Goal: Find specific fact: Find specific fact

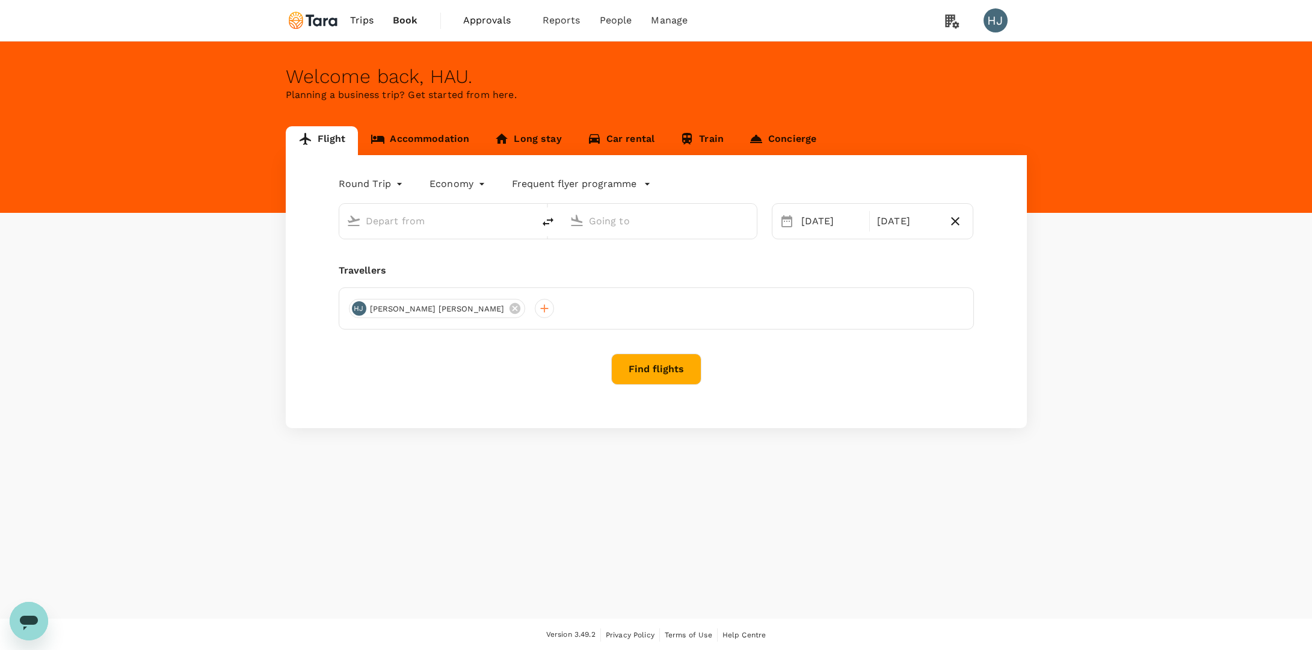
type input "Soekarno-Hatta Intl (CGK)"
type input "Singapore Changi (SIN)"
type input "Soekarno-Hatta Intl (CGK)"
type input "Singapore Changi (SIN)"
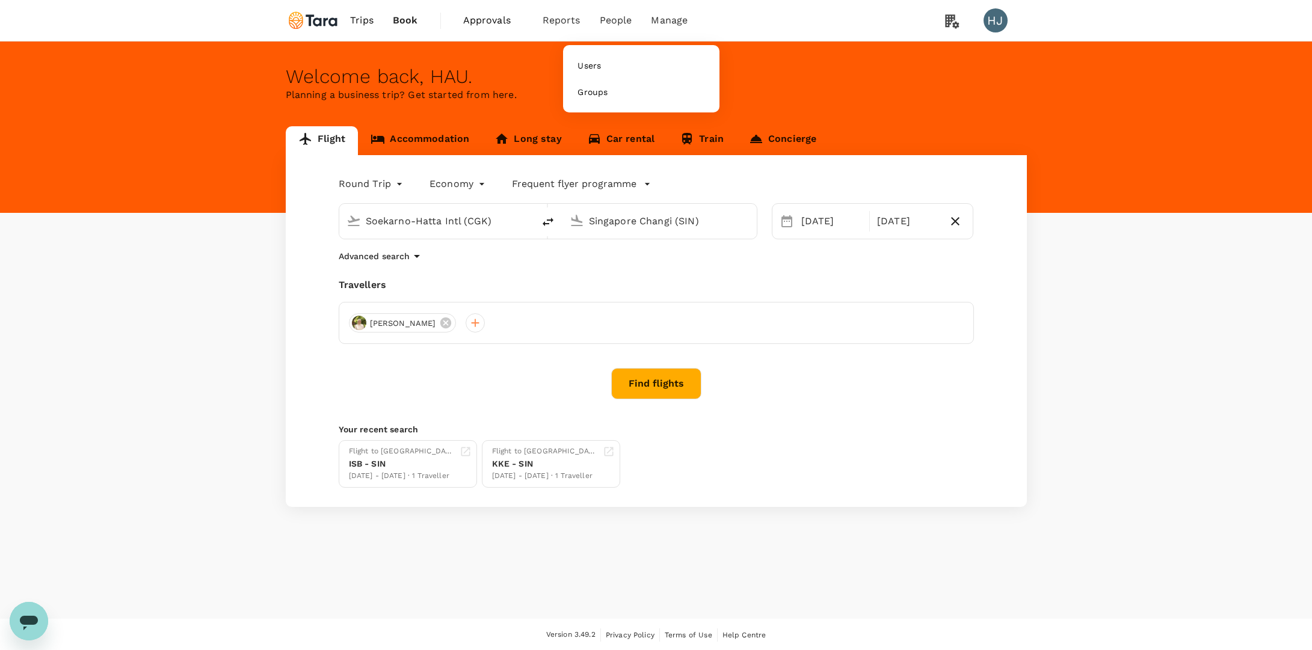
click at [621, 23] on span "People" at bounding box center [616, 20] width 32 height 14
click at [599, 69] on span "Users" at bounding box center [588, 66] width 23 height 12
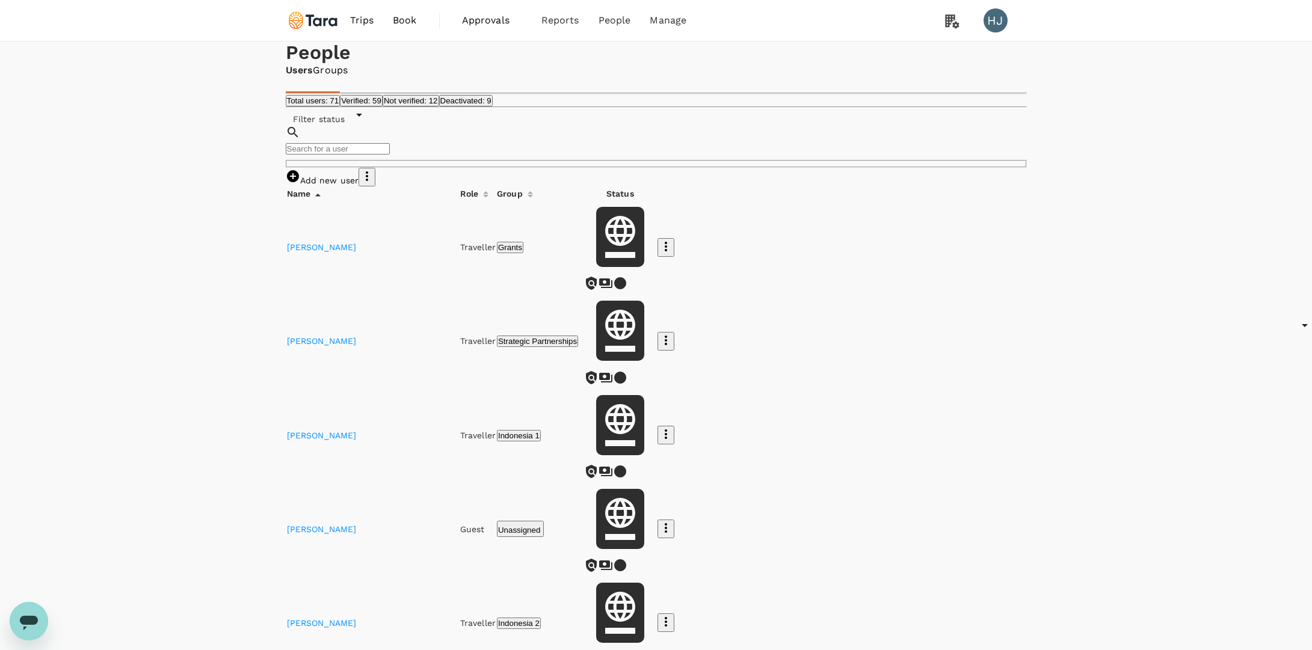
click at [1016, 186] on div "Add new user" at bounding box center [656, 177] width 741 height 19
click at [374, 183] on icon "button" at bounding box center [367, 176] width 14 height 14
click at [1040, 275] on span "Export all users" at bounding box center [1056, 268] width 100 height 14
click at [673, 427] on icon "button" at bounding box center [665, 434] width 14 height 14
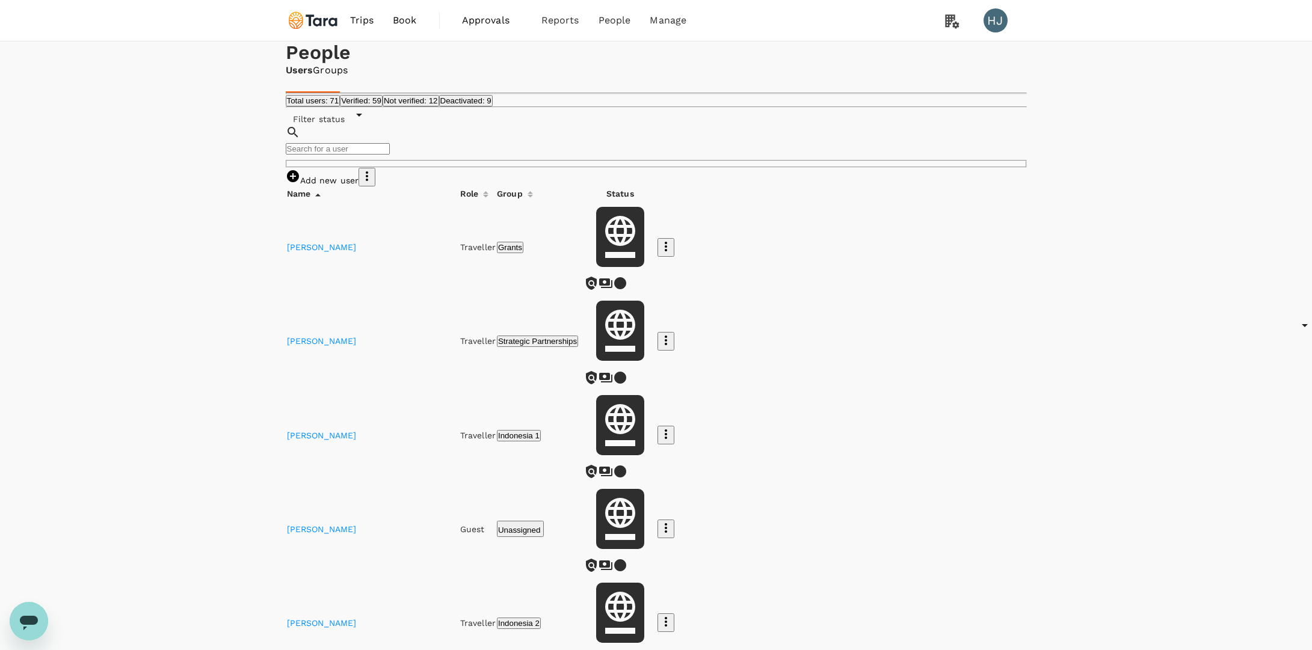
click at [1088, 394] on div at bounding box center [656, 325] width 1312 height 650
click at [583, 429] on div "Indonesia 1" at bounding box center [540, 435] width 86 height 12
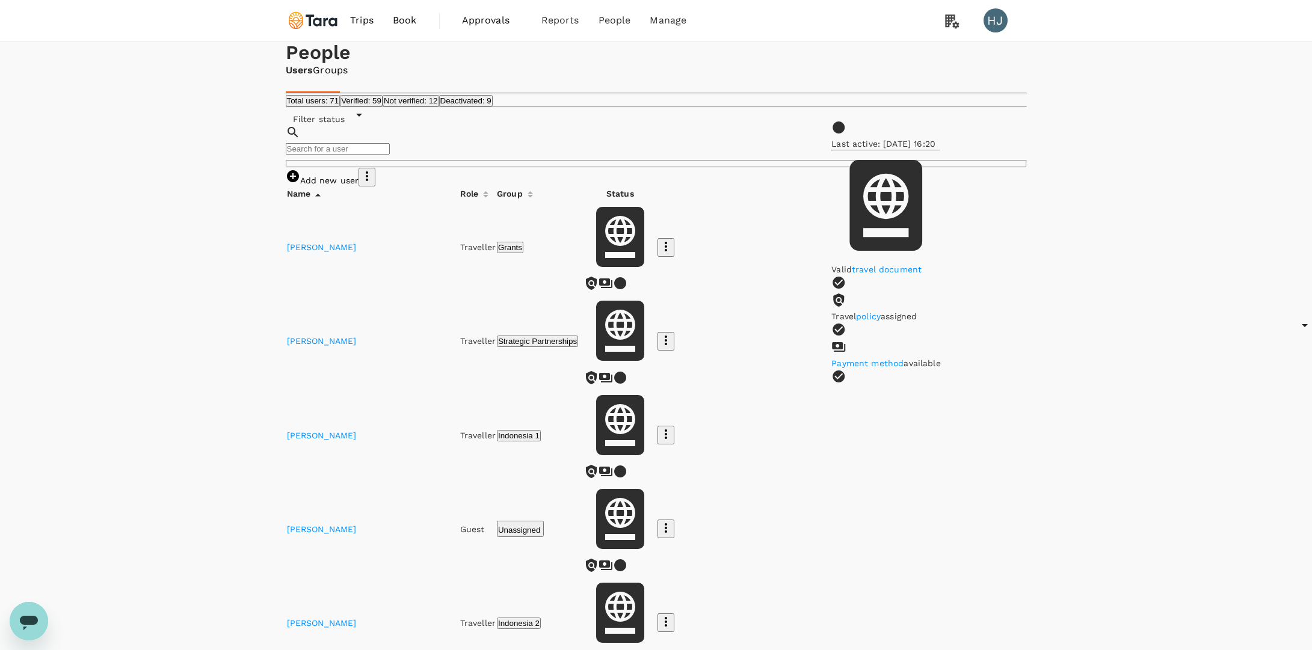
click at [913, 274] on link "travel document" at bounding box center [887, 270] width 70 height 10
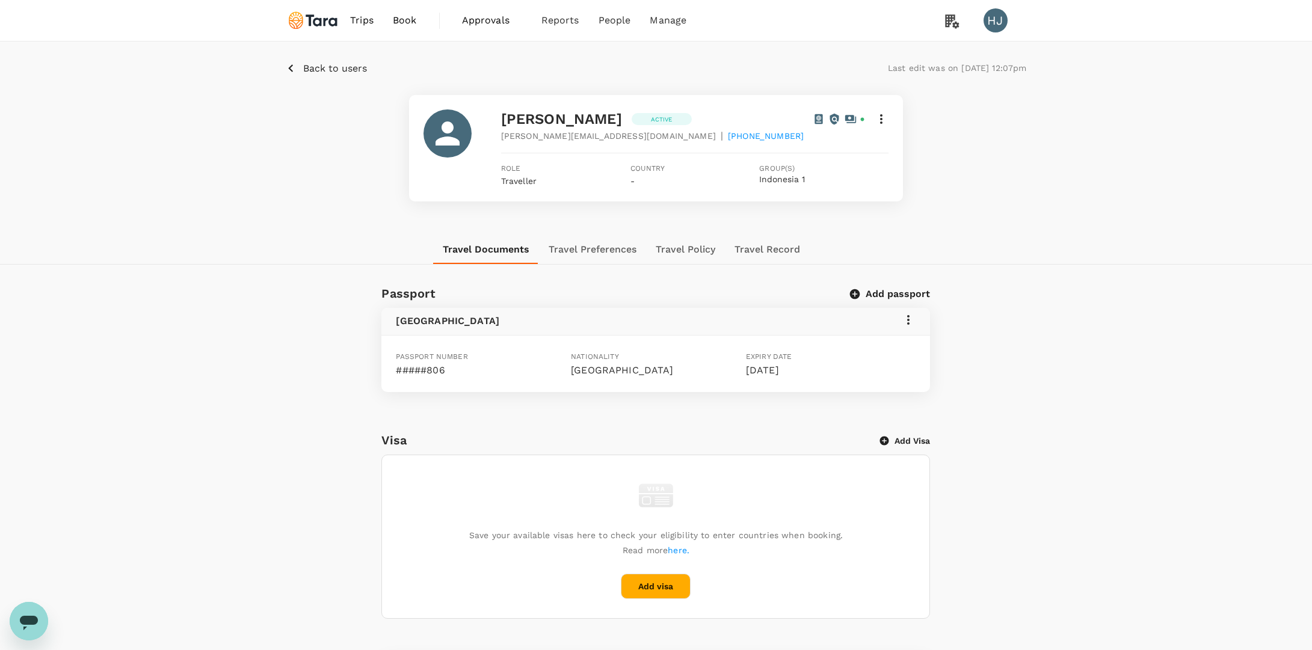
click at [163, 485] on div "Passport Add passport [GEOGRAPHIC_DATA] Passport number #####806 Nationality [D…" at bounding box center [656, 610] width 1312 height 652
click at [186, 159] on div "Back to users Last edit was on [DATE] 12:07pm [PERSON_NAME] Active [PERSON_NAME…" at bounding box center [656, 138] width 1312 height 194
click at [325, 69] on p "Back to users" at bounding box center [335, 68] width 64 height 14
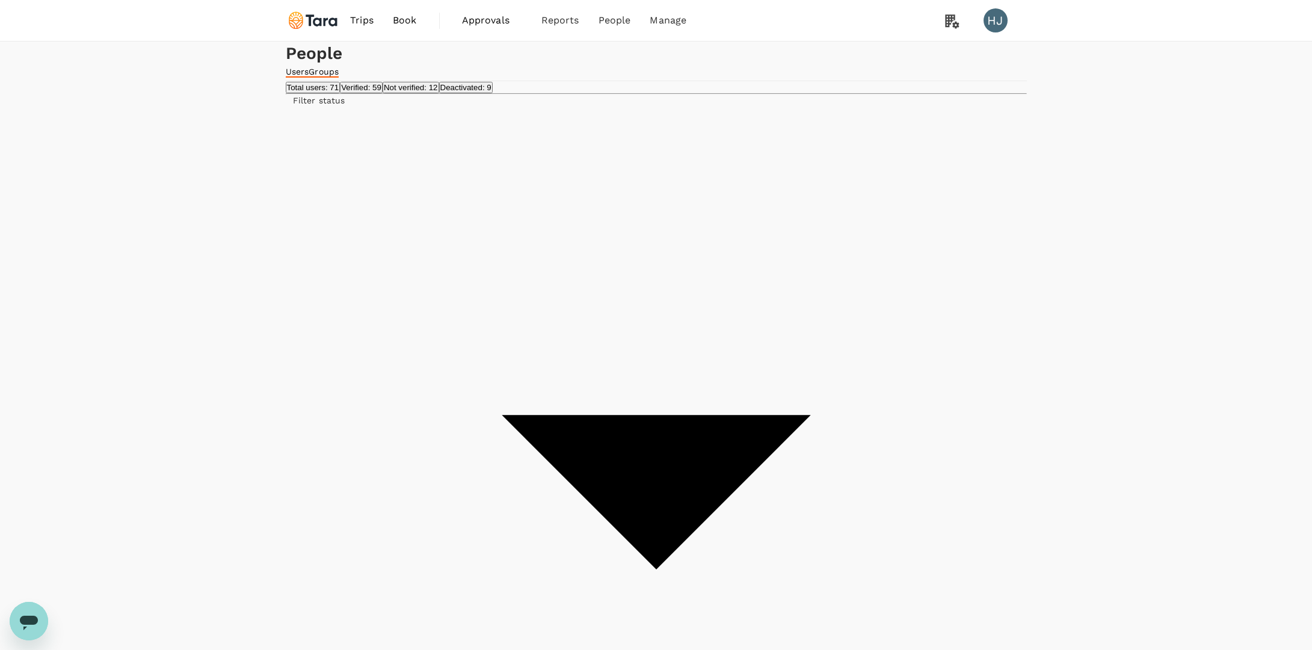
click at [1036, 275] on div "Export all users" at bounding box center [1056, 268] width 100 height 14
type input "[PERSON_NAME]"
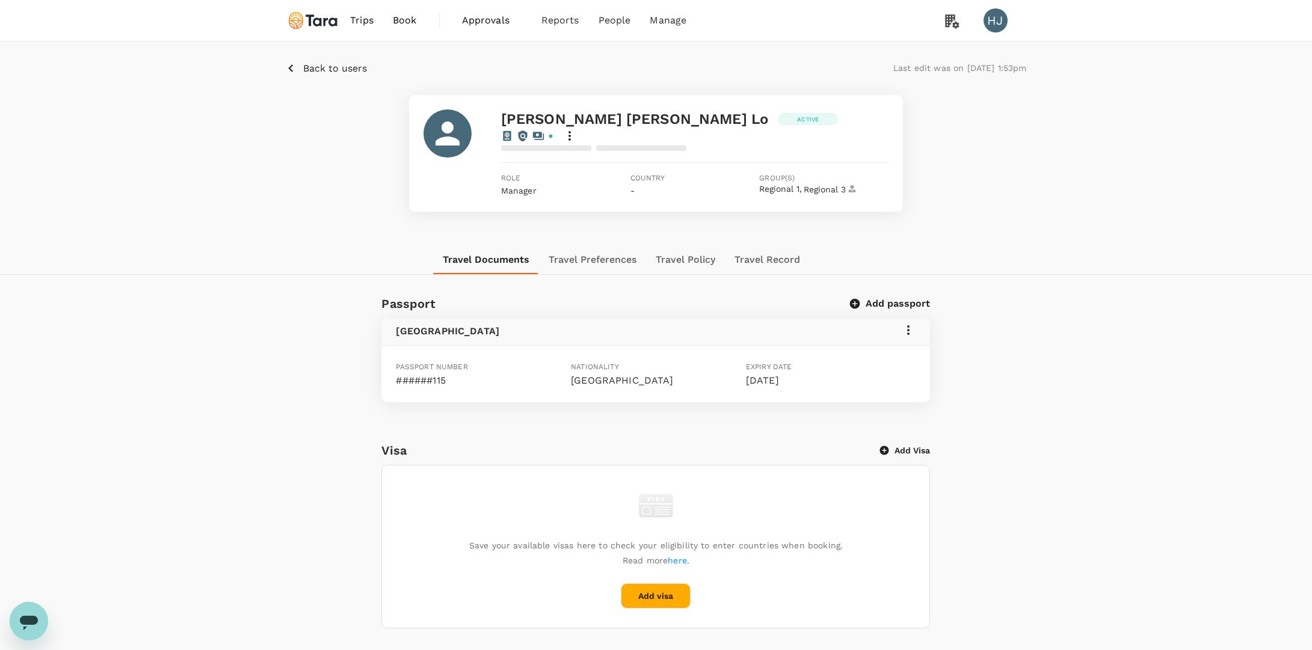
click at [440, 373] on p "######115" at bounding box center [481, 380] width 170 height 14
click at [440, 378] on p "######115" at bounding box center [481, 385] width 170 height 14
copy p "115"
click at [321, 64] on p "Back to users" at bounding box center [335, 68] width 64 height 14
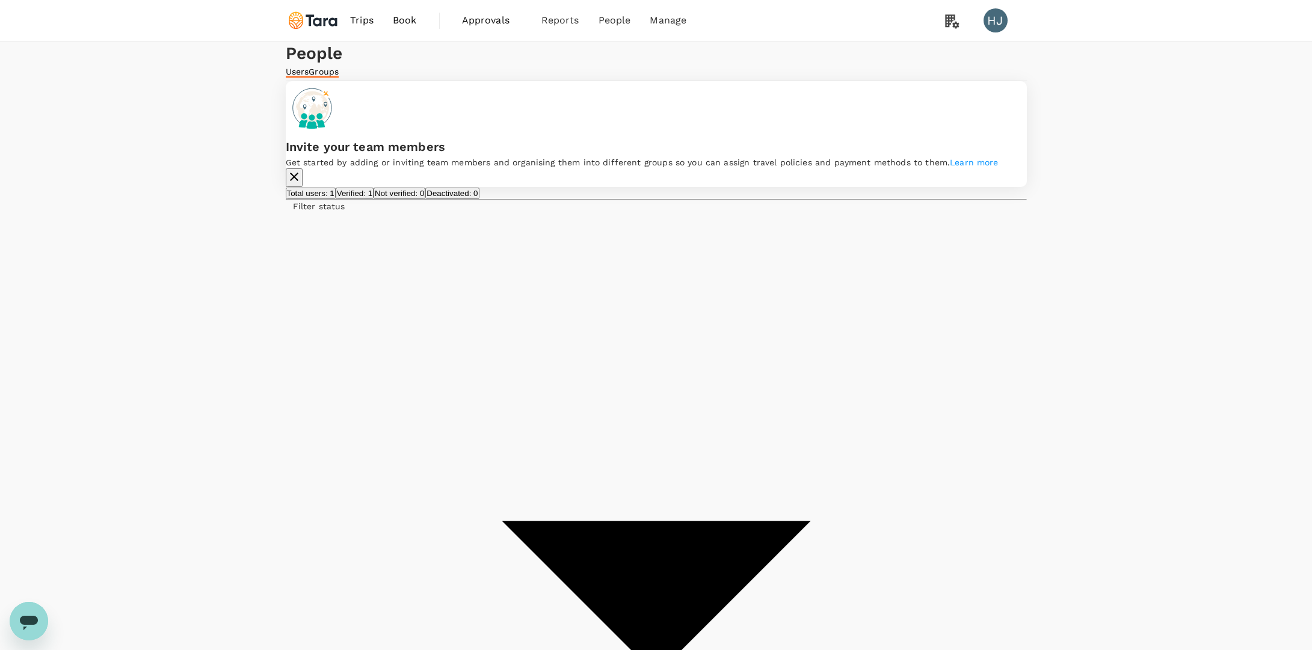
type input "aviva"
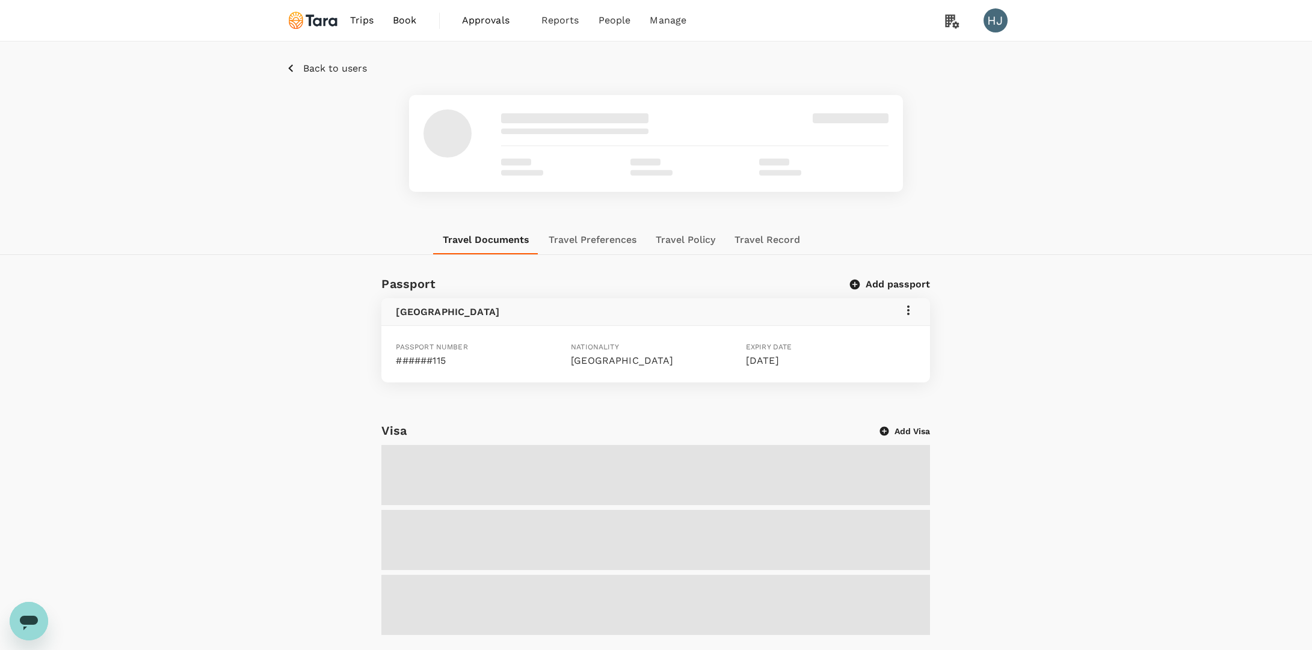
click at [437, 361] on p "######115" at bounding box center [481, 361] width 170 height 14
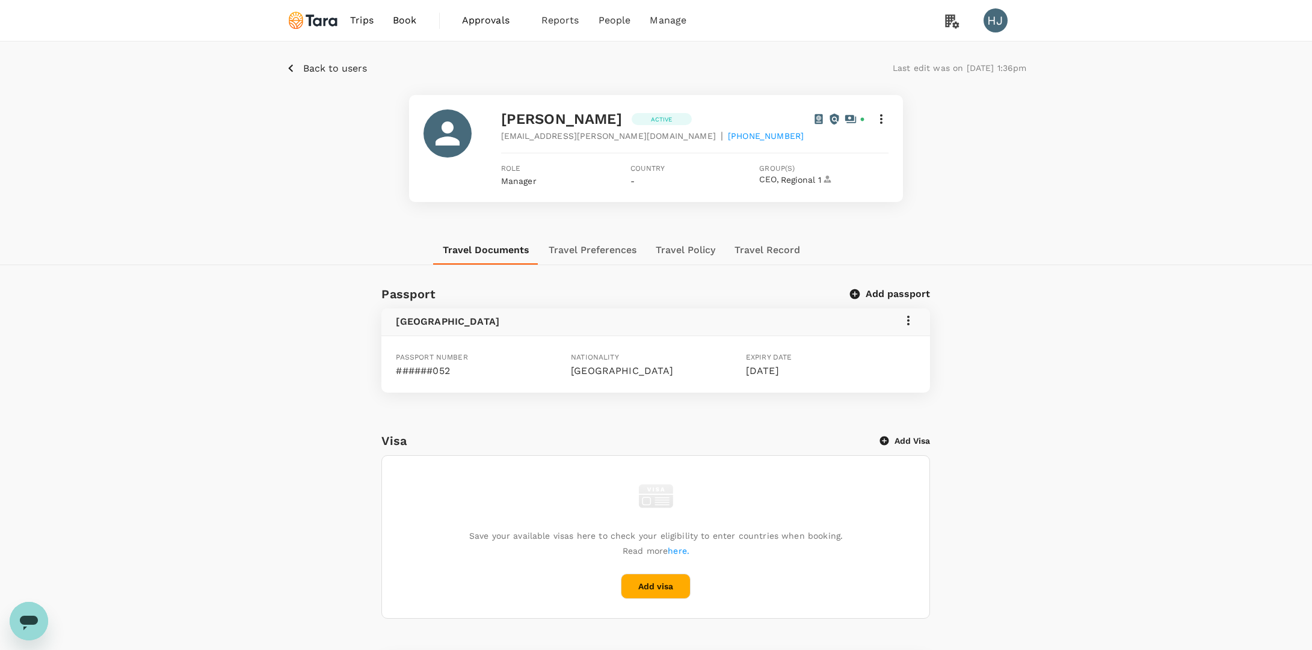
click at [339, 64] on p "Back to users" at bounding box center [335, 68] width 64 height 14
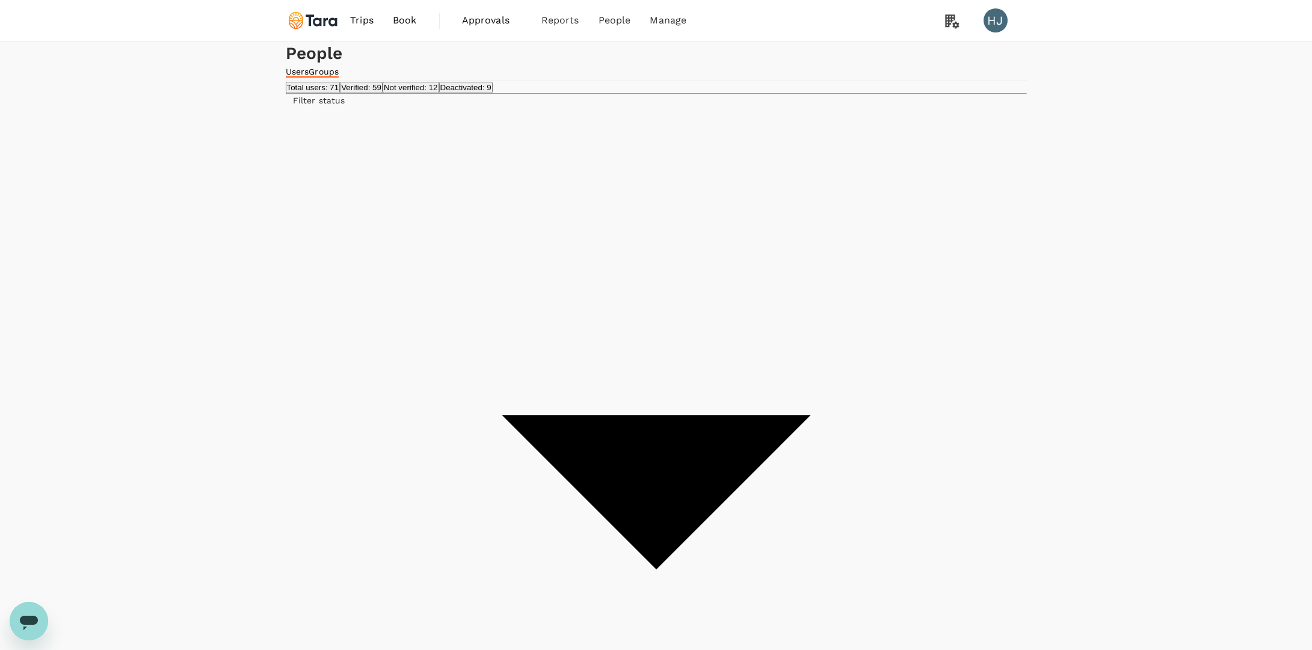
type input "[PERSON_NAME]"
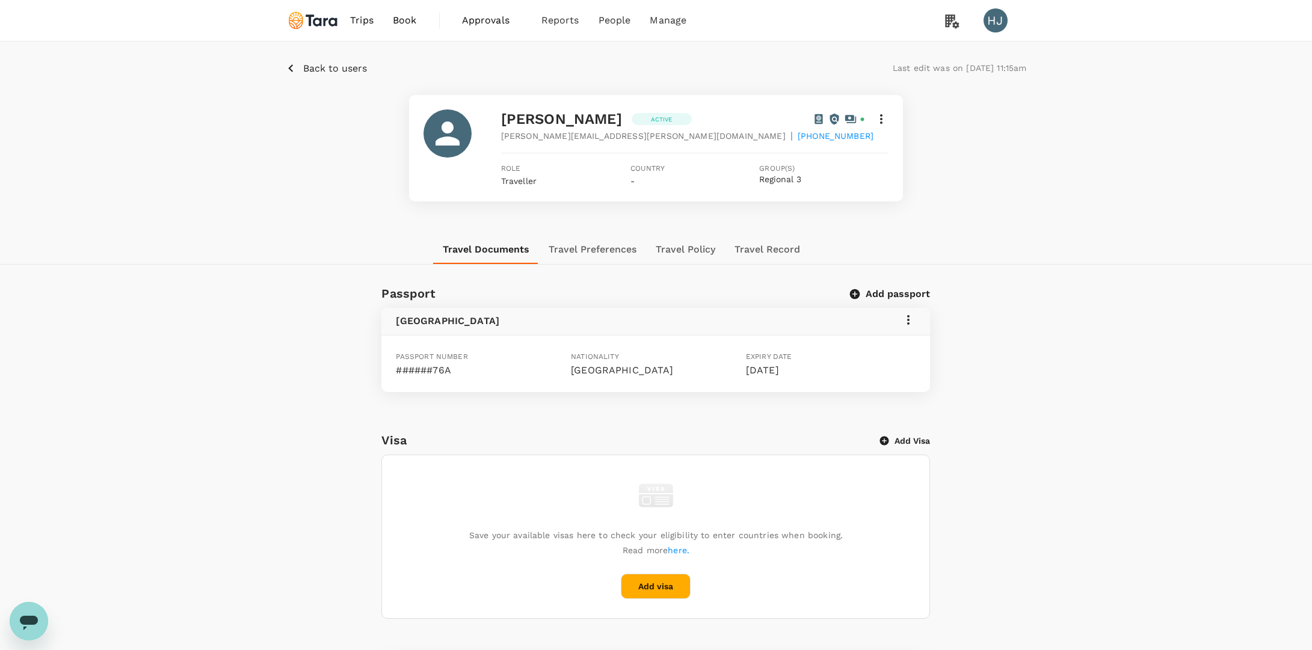
click at [443, 369] on p "######76A" at bounding box center [481, 370] width 170 height 14
copy p "76A"
click at [322, 64] on p "Back to users" at bounding box center [335, 68] width 64 height 14
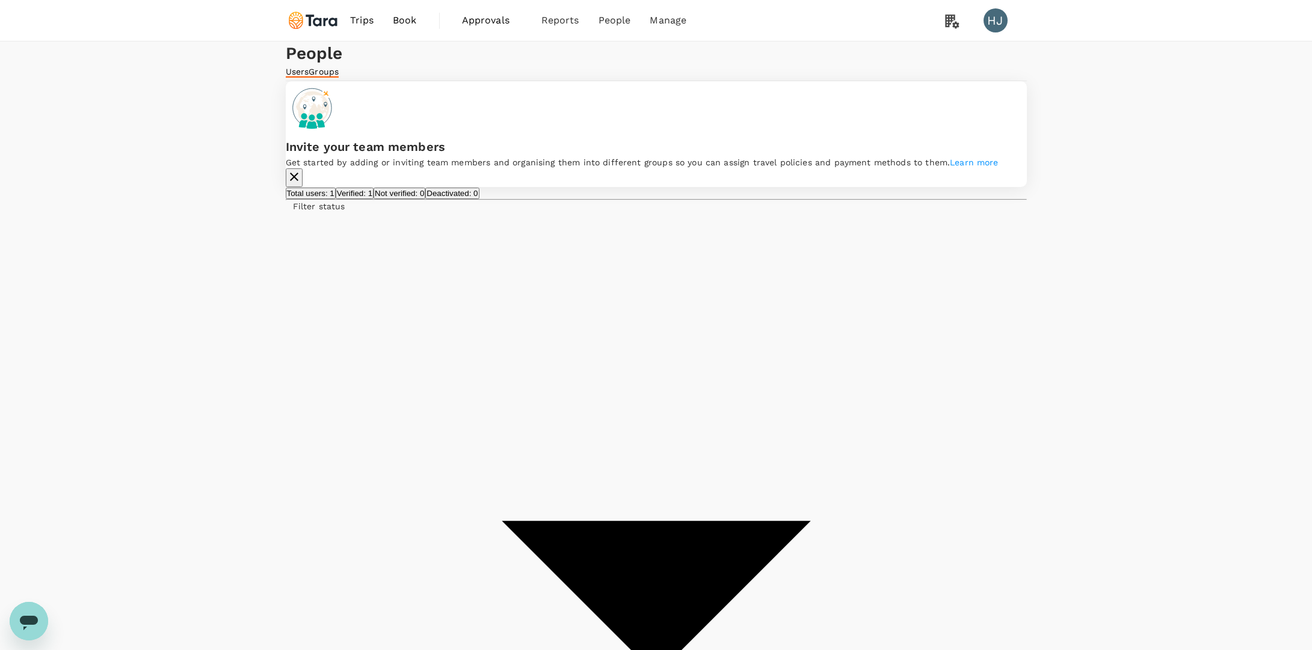
type input "ariel"
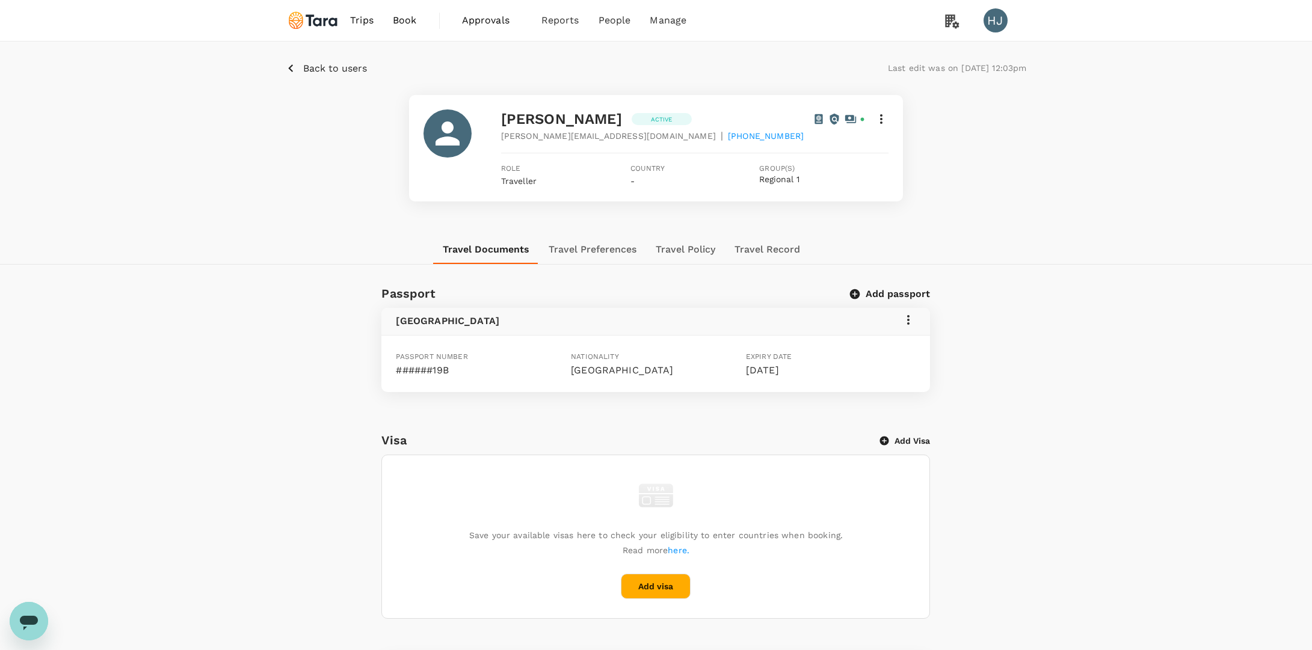
click at [443, 367] on p "######19B" at bounding box center [481, 370] width 170 height 14
copy p "19B"
click at [307, 66] on p "Back to users" at bounding box center [335, 68] width 64 height 14
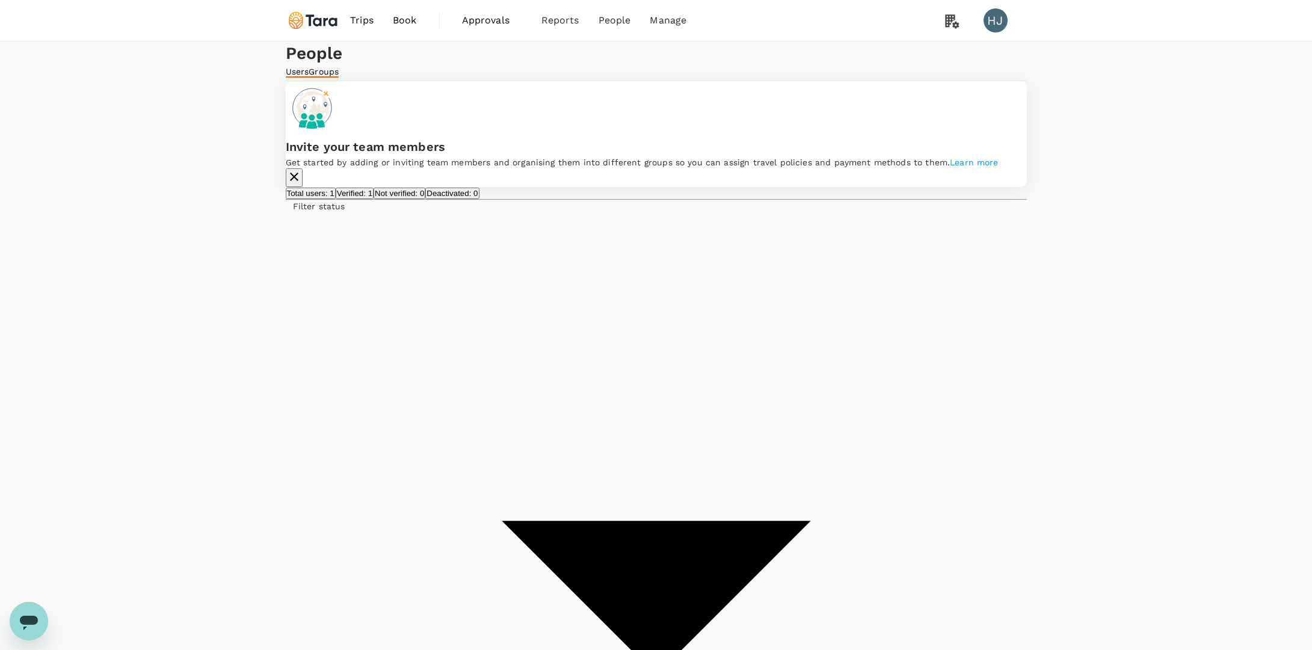
type input "micha"
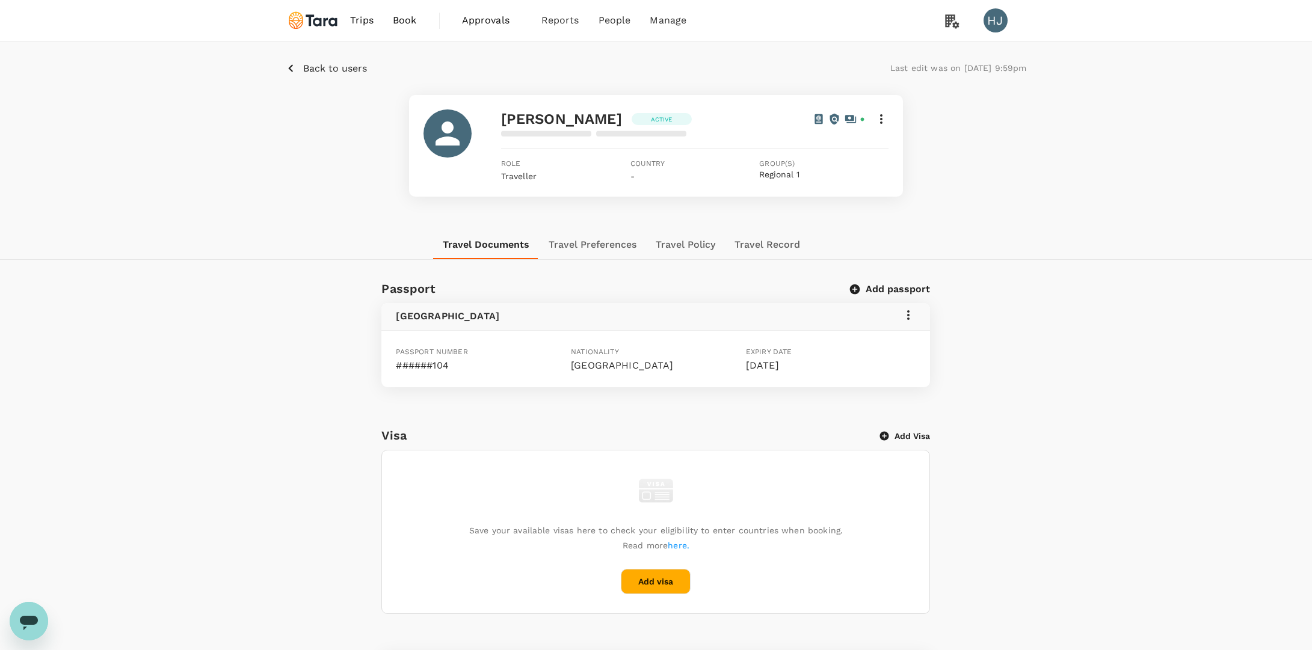
click at [437, 360] on p "######104" at bounding box center [481, 365] width 170 height 14
copy p "104"
click at [337, 69] on p "Back to users" at bounding box center [335, 68] width 64 height 14
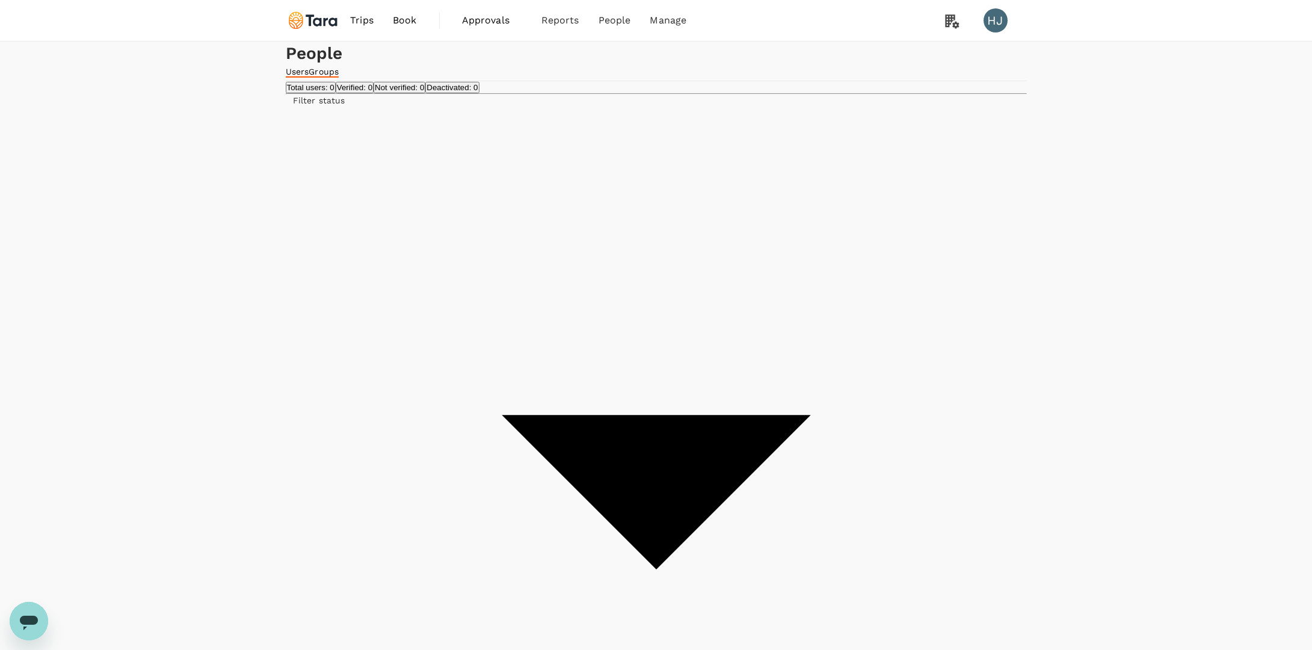
type input "wise"
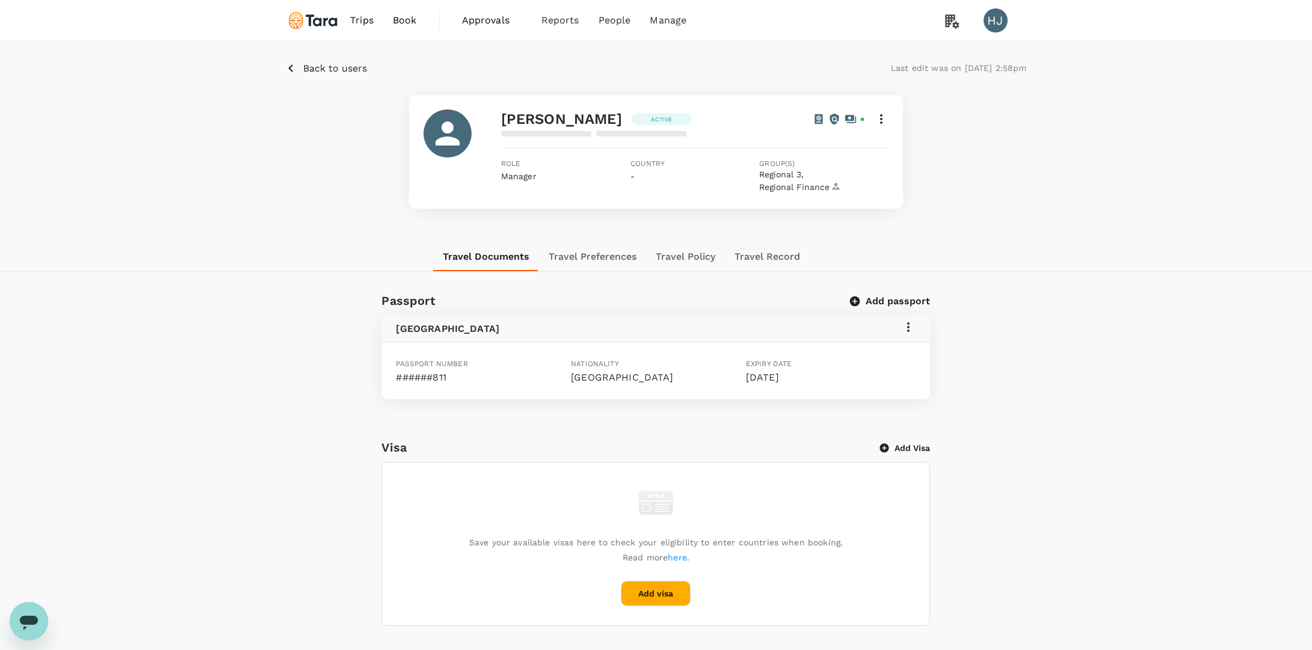
click at [447, 361] on span "Passport number" at bounding box center [432, 364] width 72 height 8
click at [444, 380] on p "######811" at bounding box center [481, 377] width 170 height 14
copy p "811"
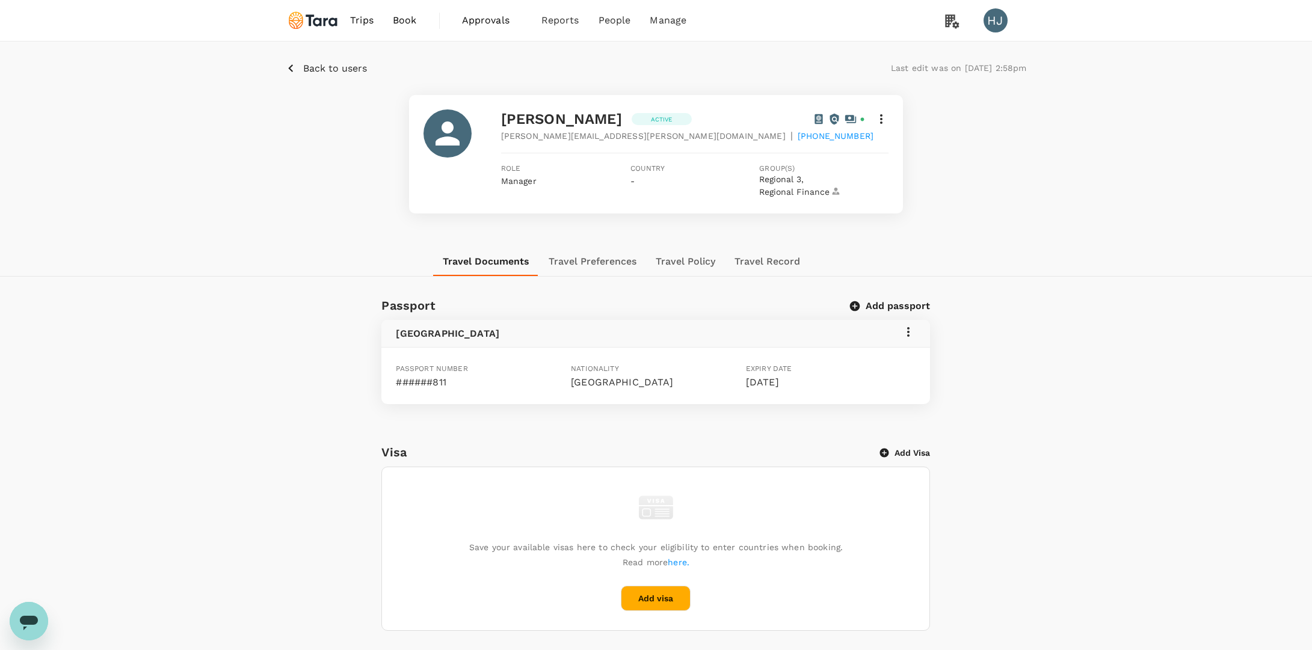
click at [342, 58] on div "Back to users Last edit was on [DATE] 2:58pm [PERSON_NAME] Active [PERSON_NAME]…" at bounding box center [656, 144] width 1312 height 206
click at [357, 74] on p "Back to users" at bounding box center [335, 68] width 64 height 14
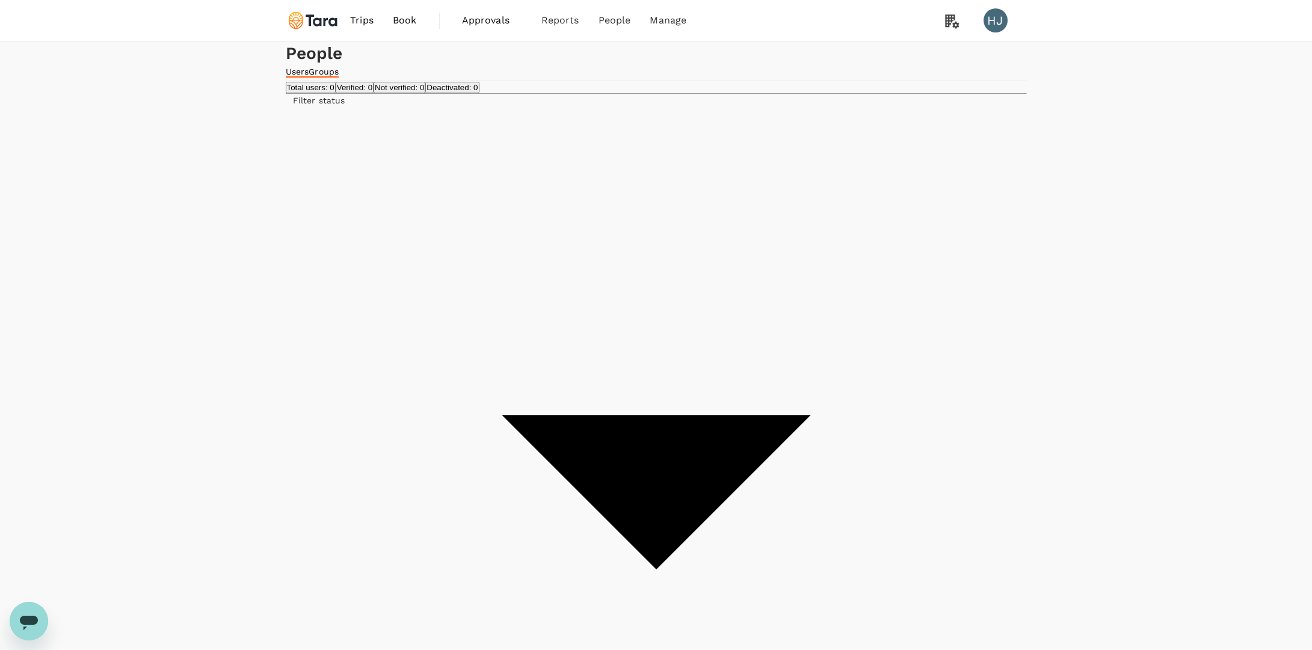
type input "rahul"
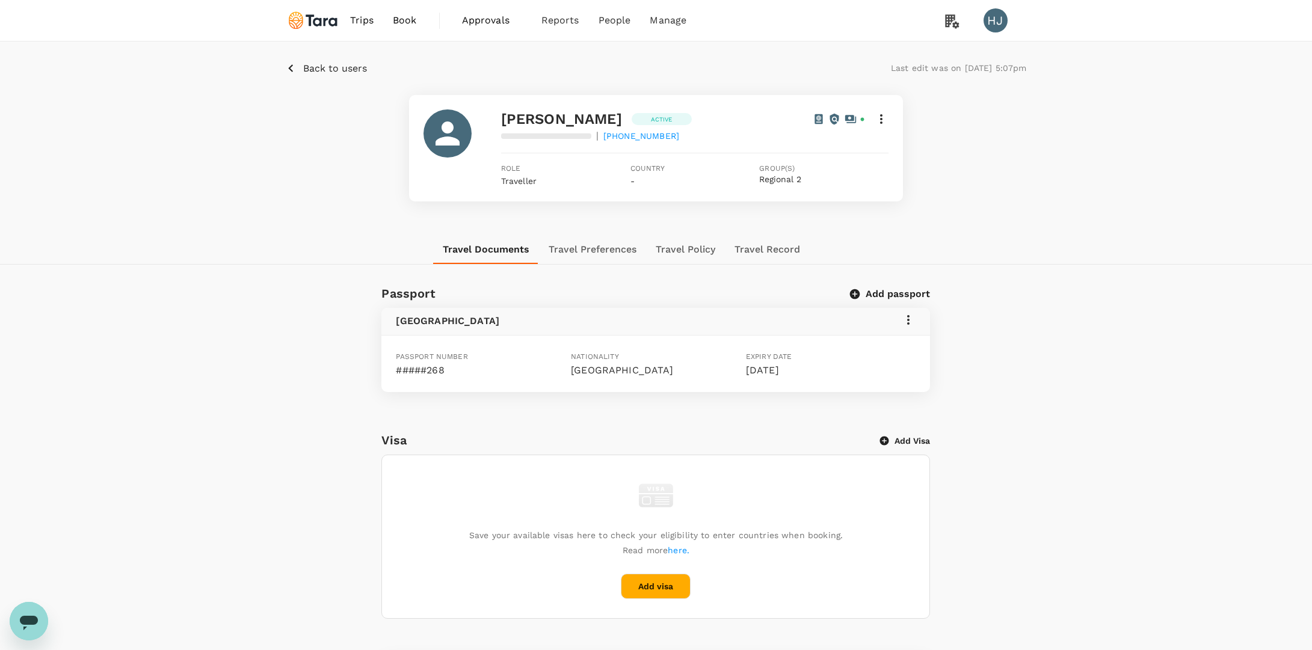
click at [437, 358] on div "Passport number #####268" at bounding box center [478, 361] width 175 height 32
click at [437, 358] on span "Passport number" at bounding box center [432, 356] width 72 height 8
copy span "number"
click at [437, 370] on p "#####268" at bounding box center [481, 370] width 170 height 14
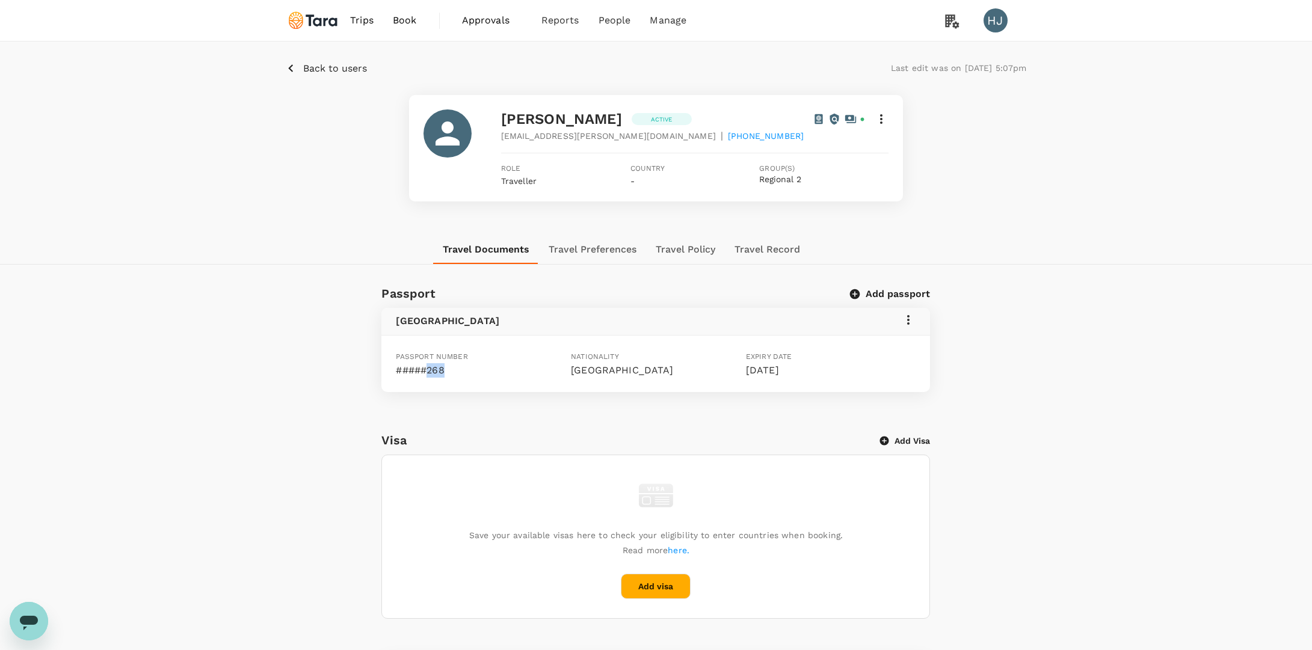
copy p "268"
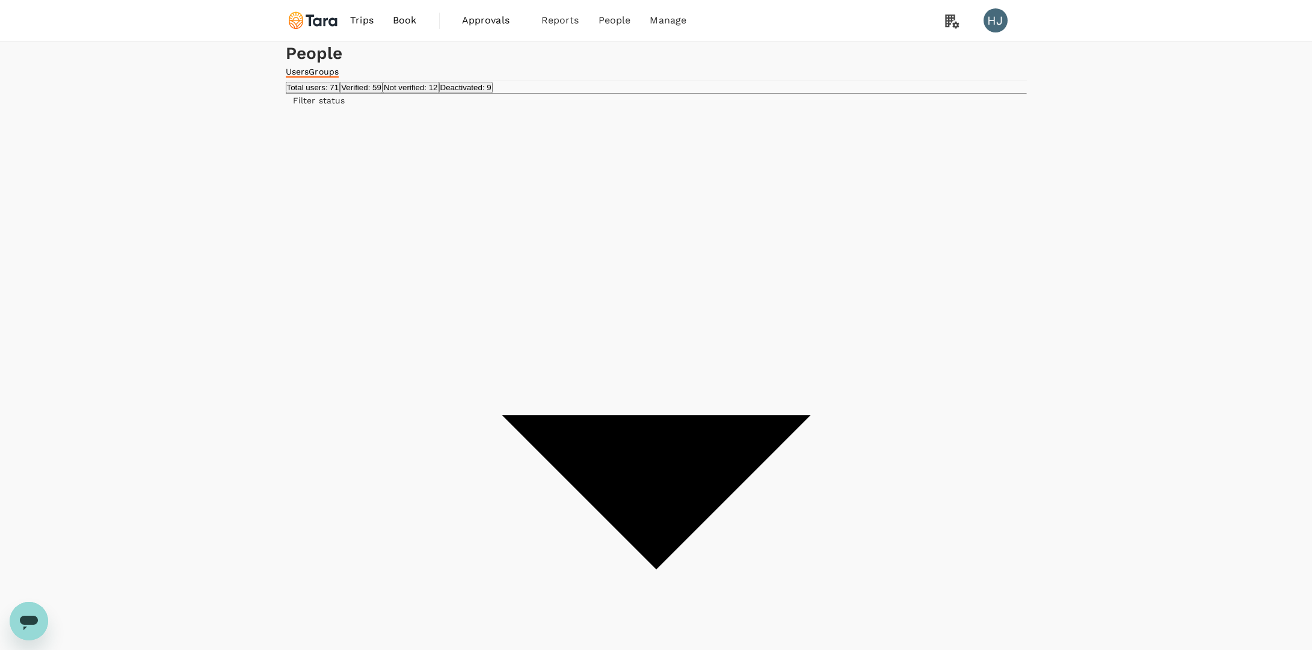
type input "k"
type input "cathe"
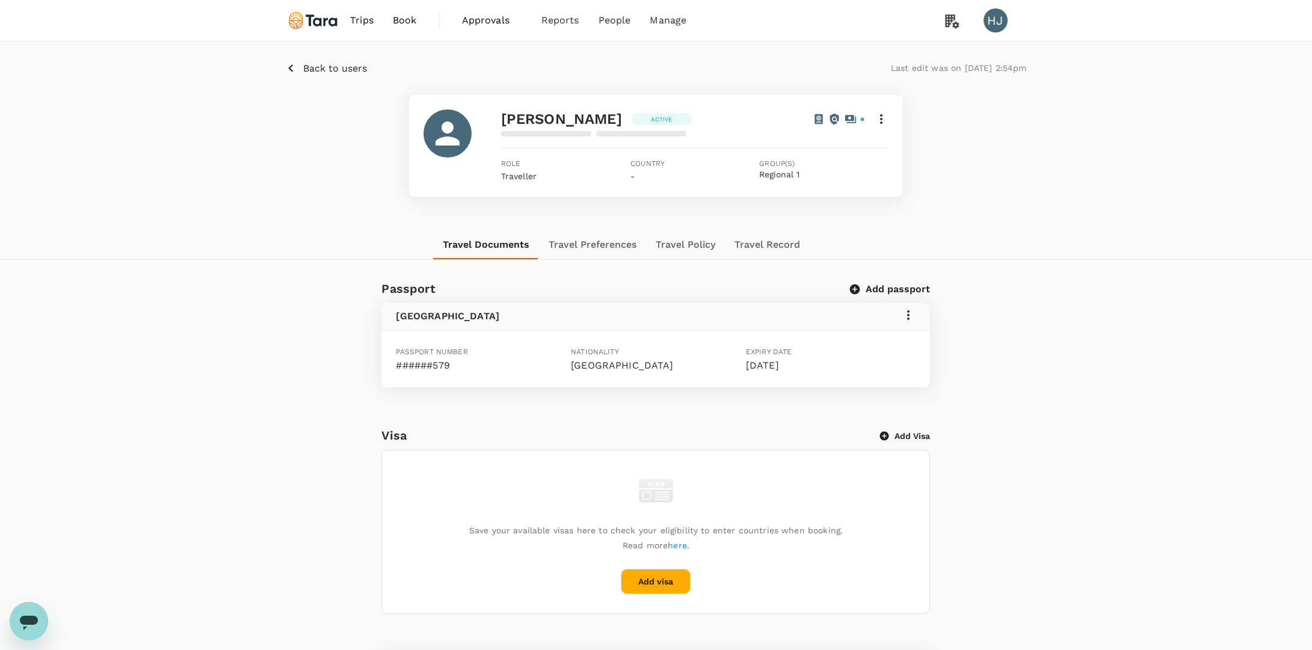
click at [440, 364] on p "######579" at bounding box center [481, 365] width 170 height 14
copy p "579"
click at [328, 70] on p "Back to users" at bounding box center [335, 68] width 64 height 14
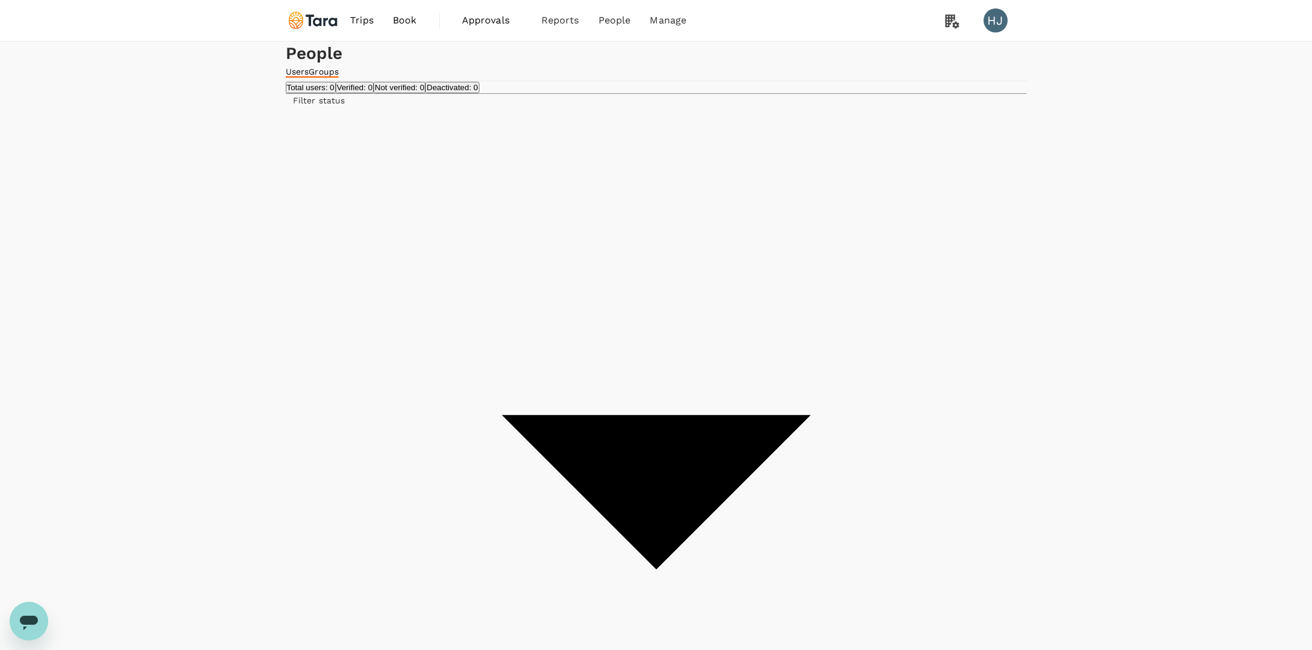
type input "ben"
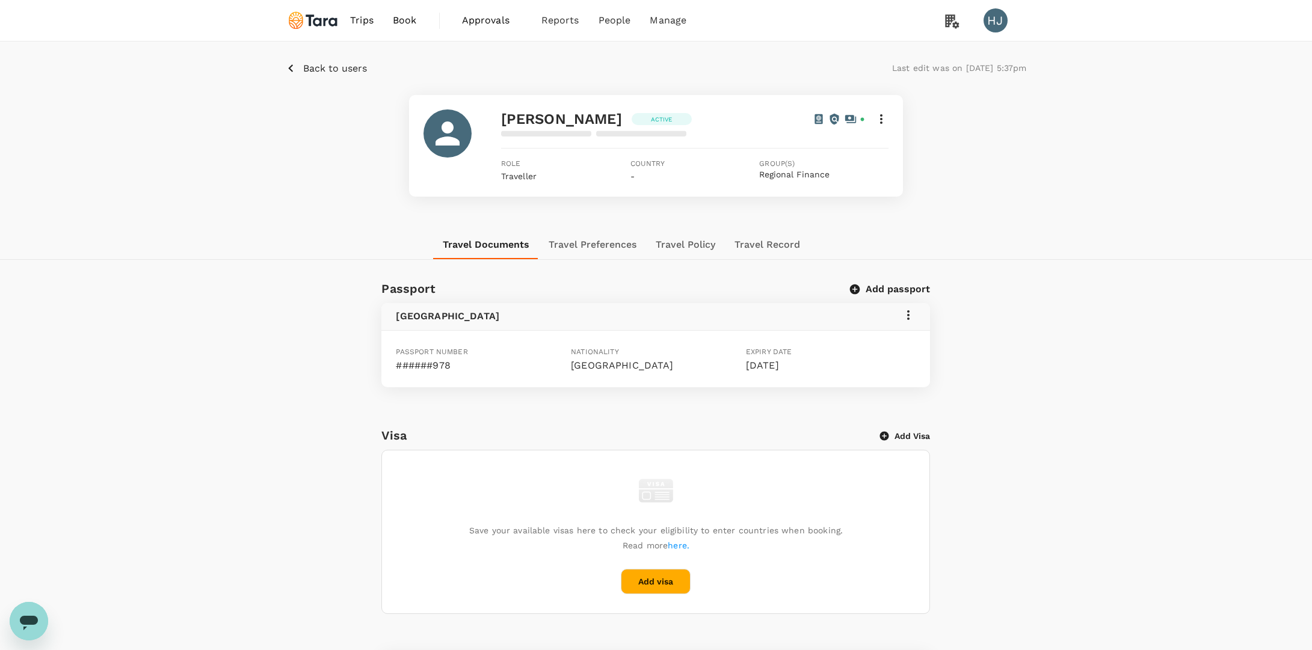
click at [446, 370] on p "######978" at bounding box center [481, 365] width 170 height 14
copy p "978"
click at [311, 67] on p "Back to users" at bounding box center [335, 68] width 64 height 14
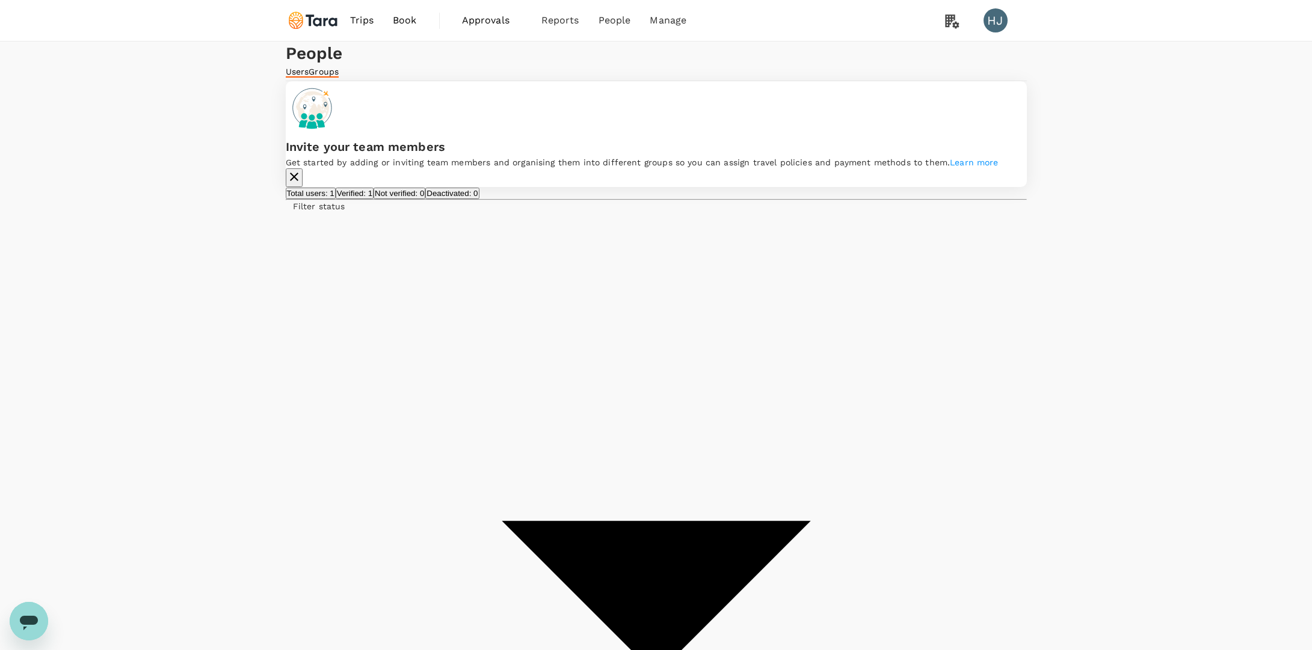
type input "[PERSON_NAME]"
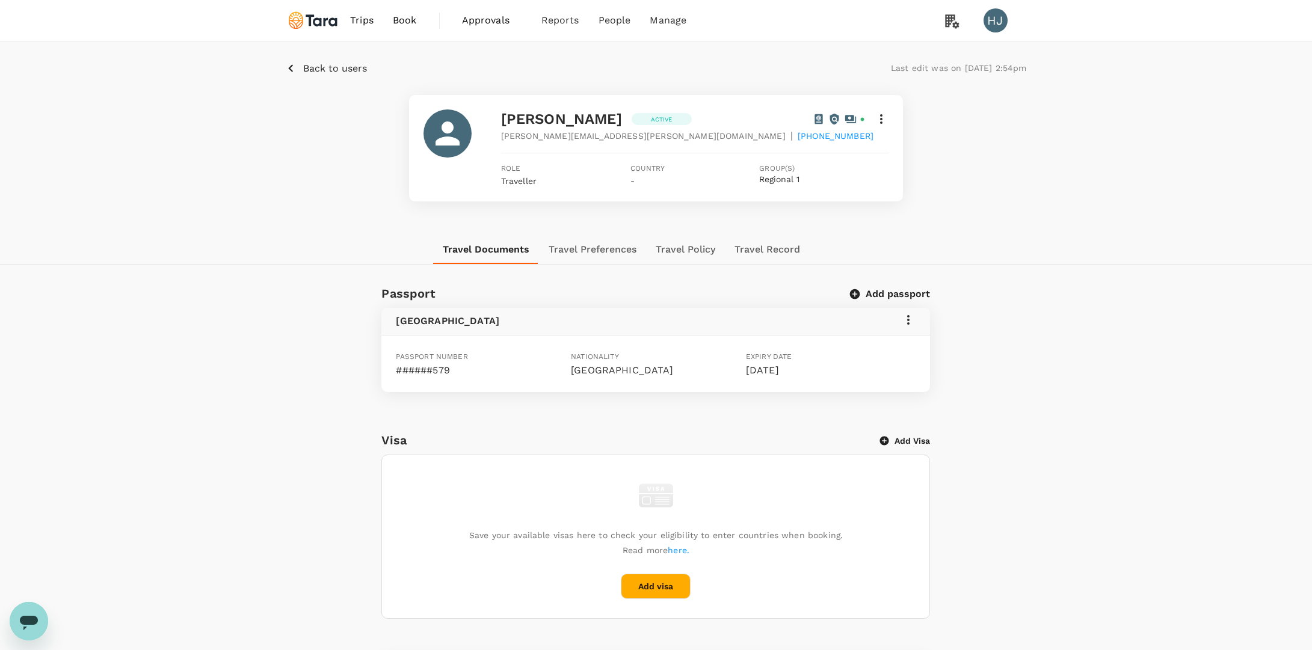
click at [329, 69] on p "Back to users" at bounding box center [335, 68] width 64 height 14
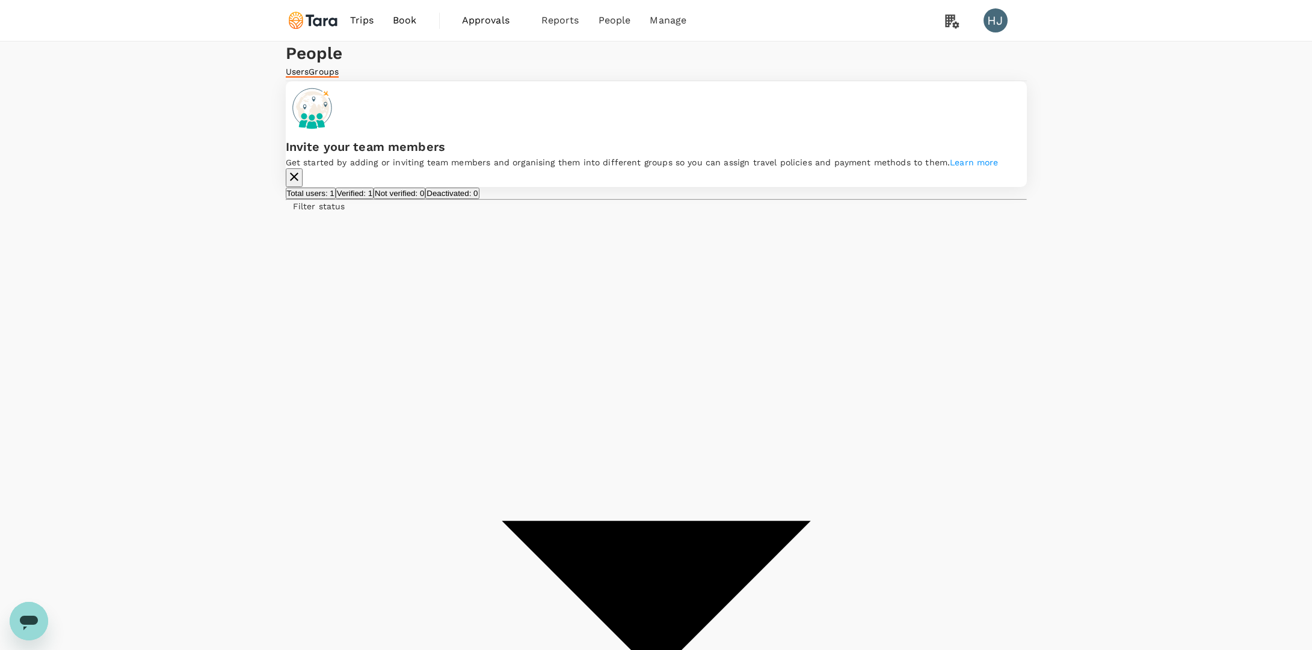
type input "rahu"
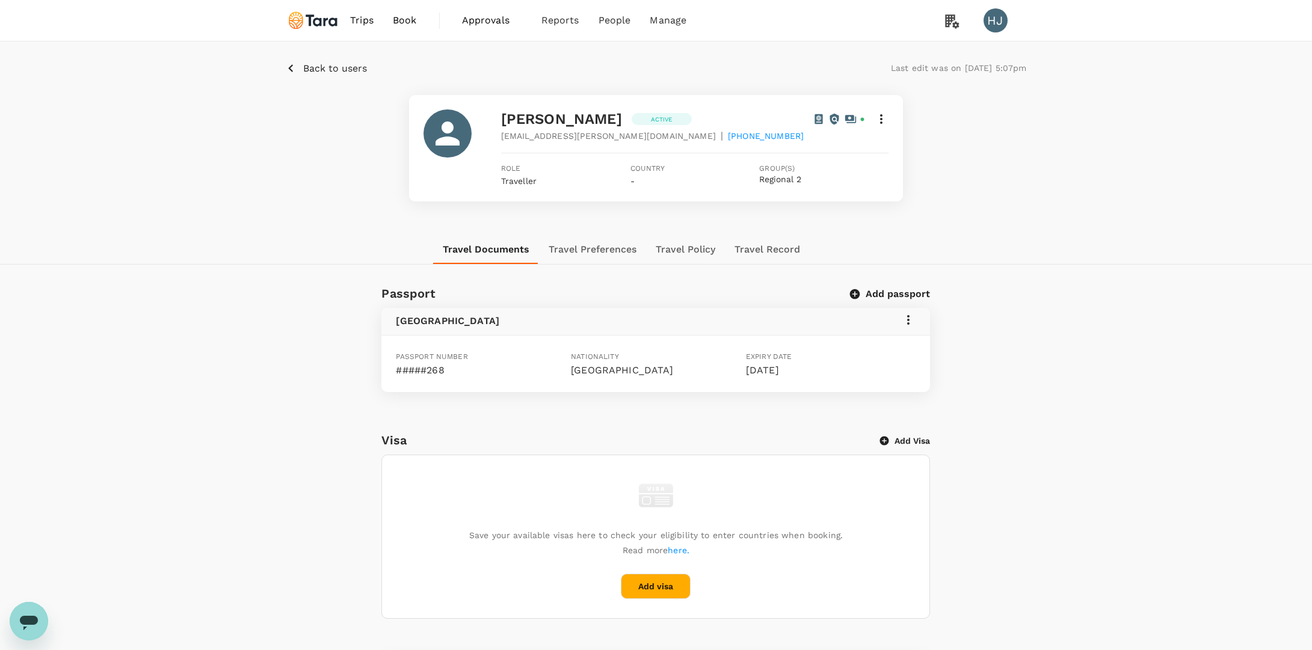
click at [304, 72] on p "Back to users" at bounding box center [335, 68] width 64 height 14
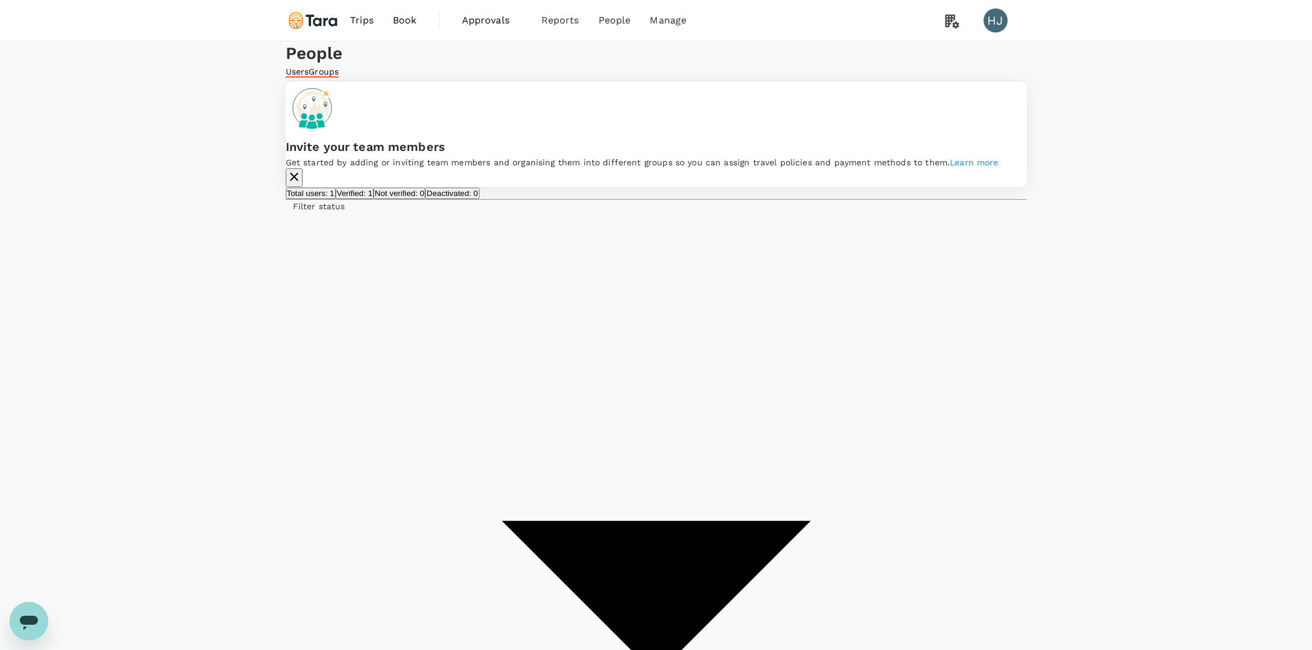
type input "wisem"
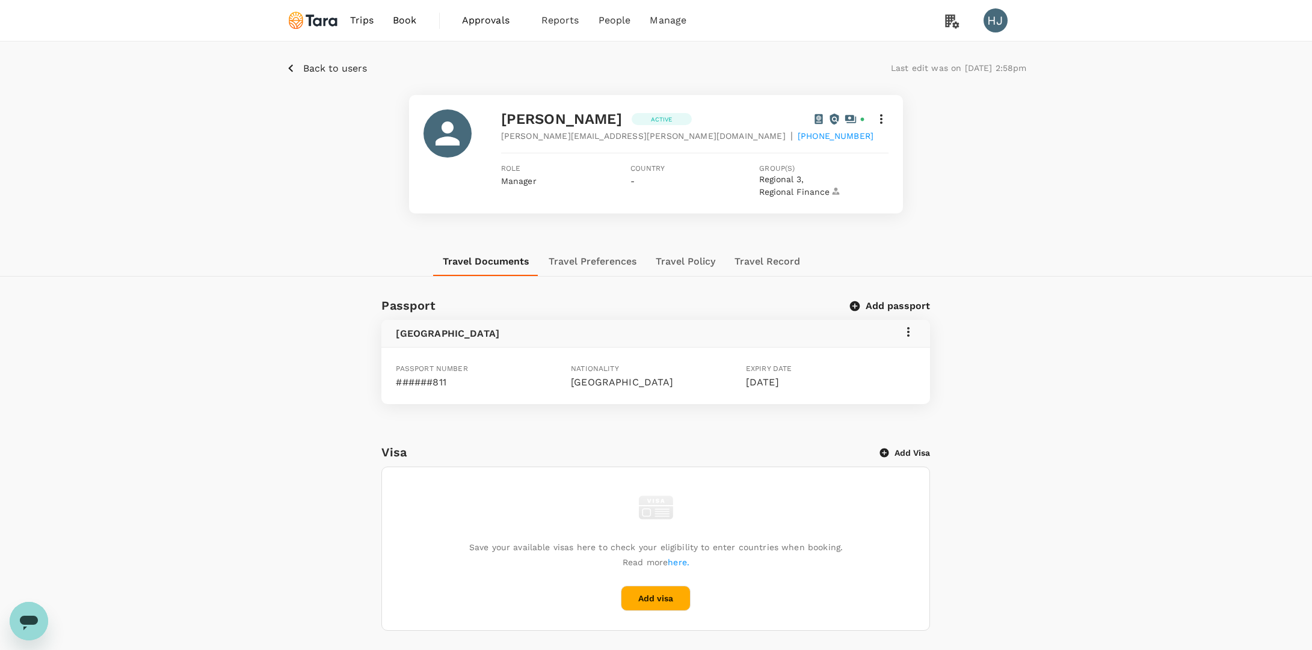
click at [320, 66] on p "Back to users" at bounding box center [335, 68] width 64 height 14
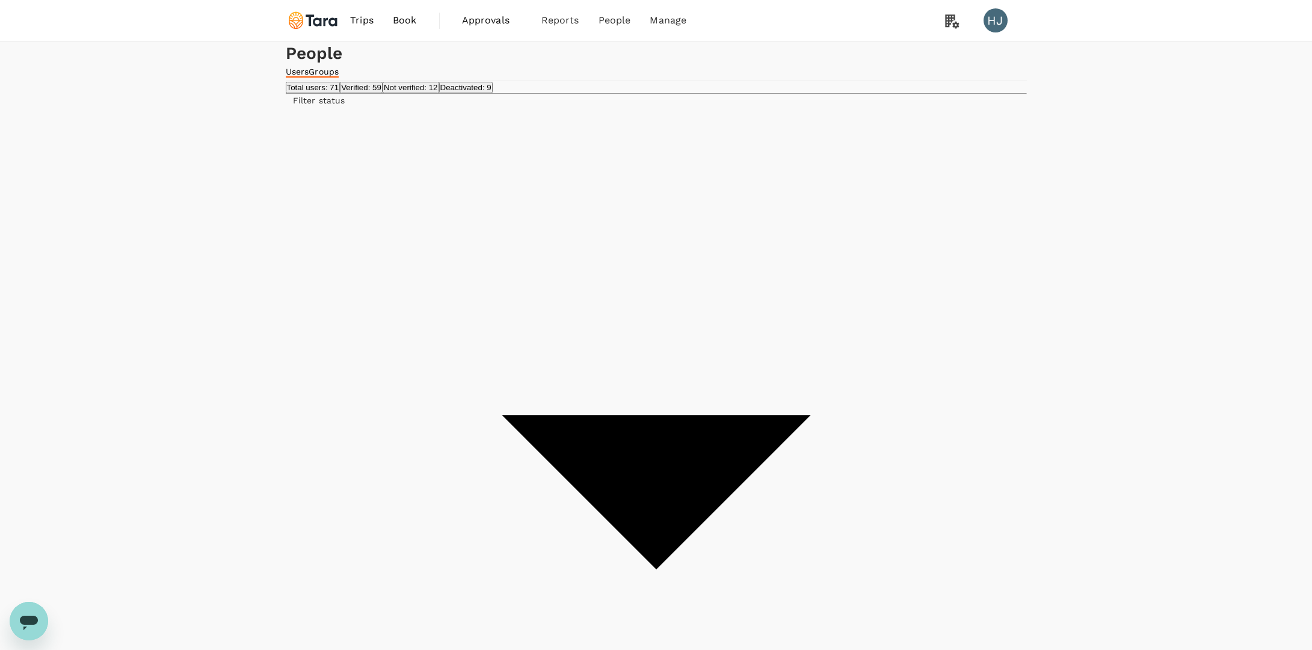
type input "mich"
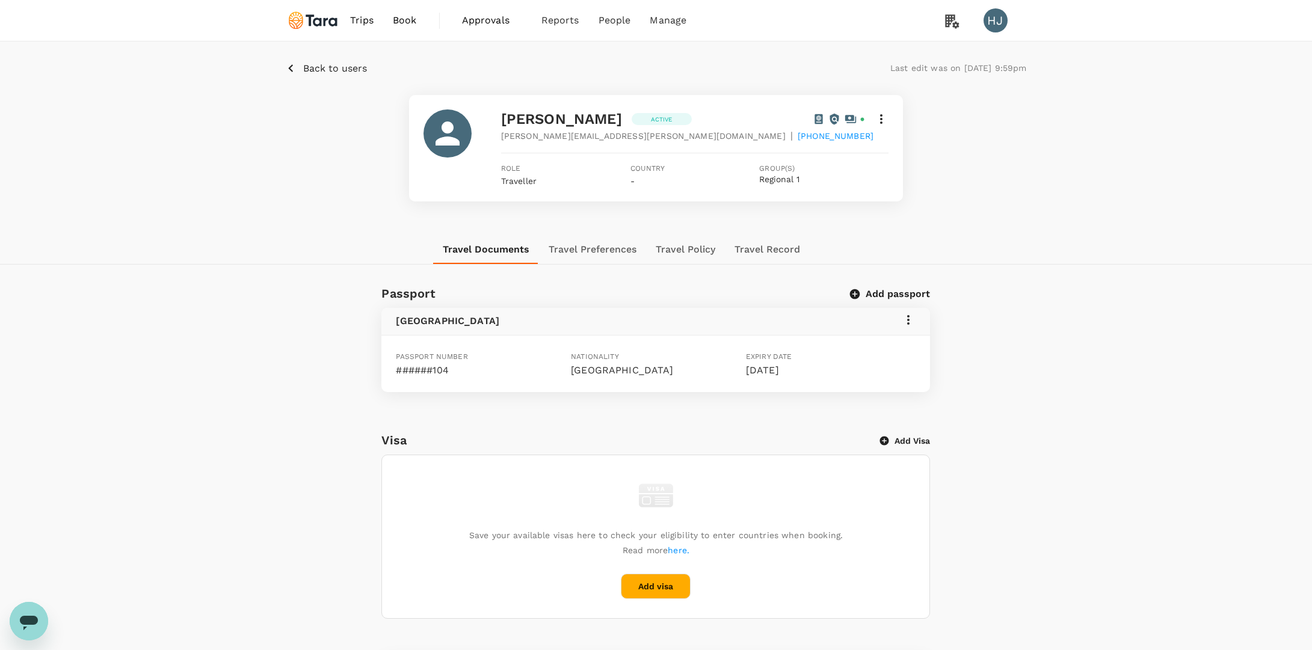
click at [328, 63] on p "Back to users" at bounding box center [335, 68] width 64 height 14
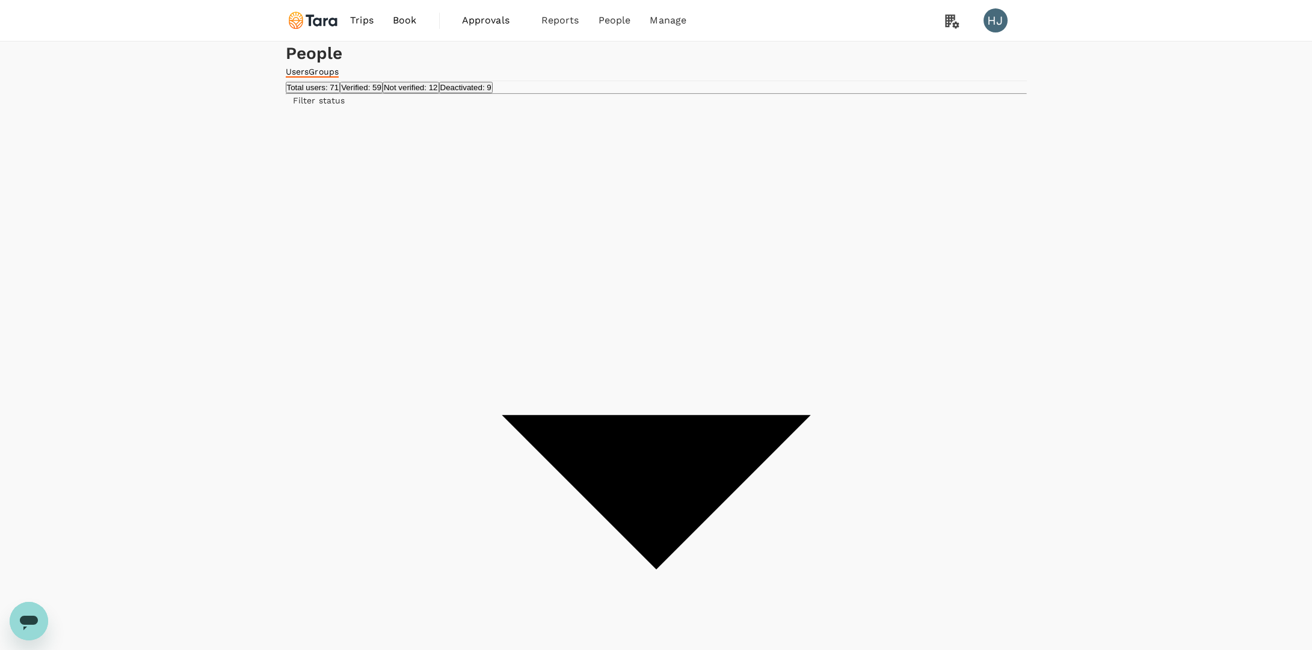
type input "ari"
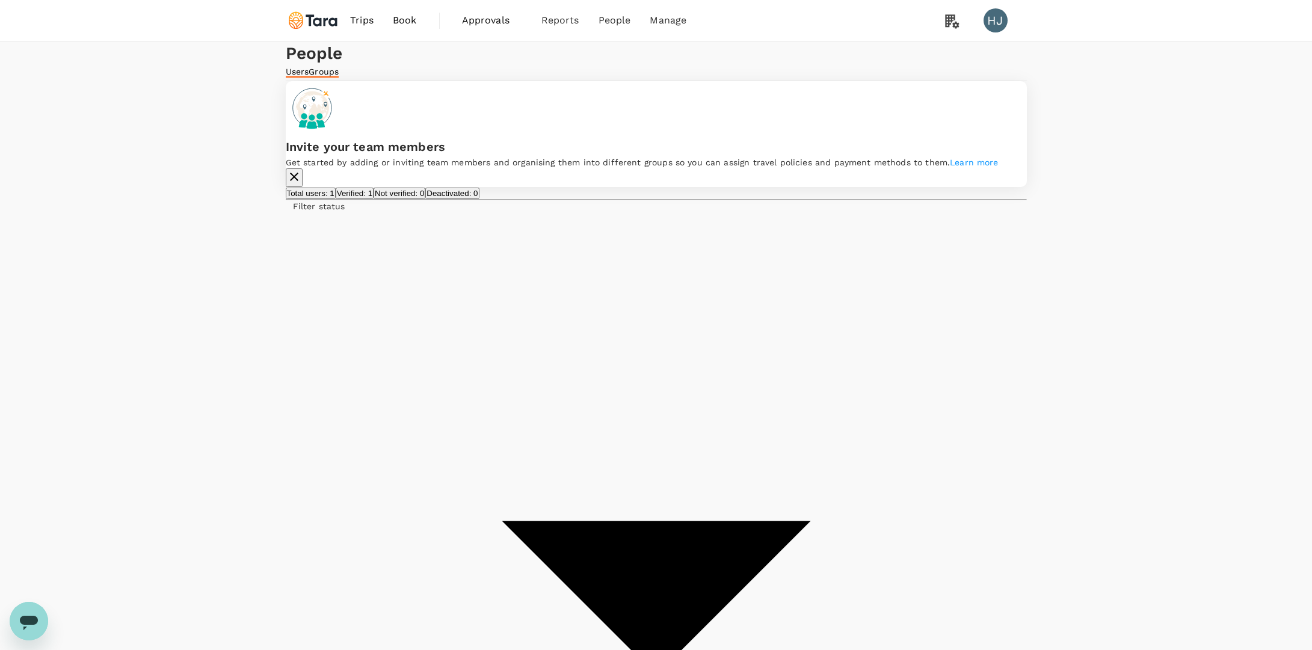
type input "gold"
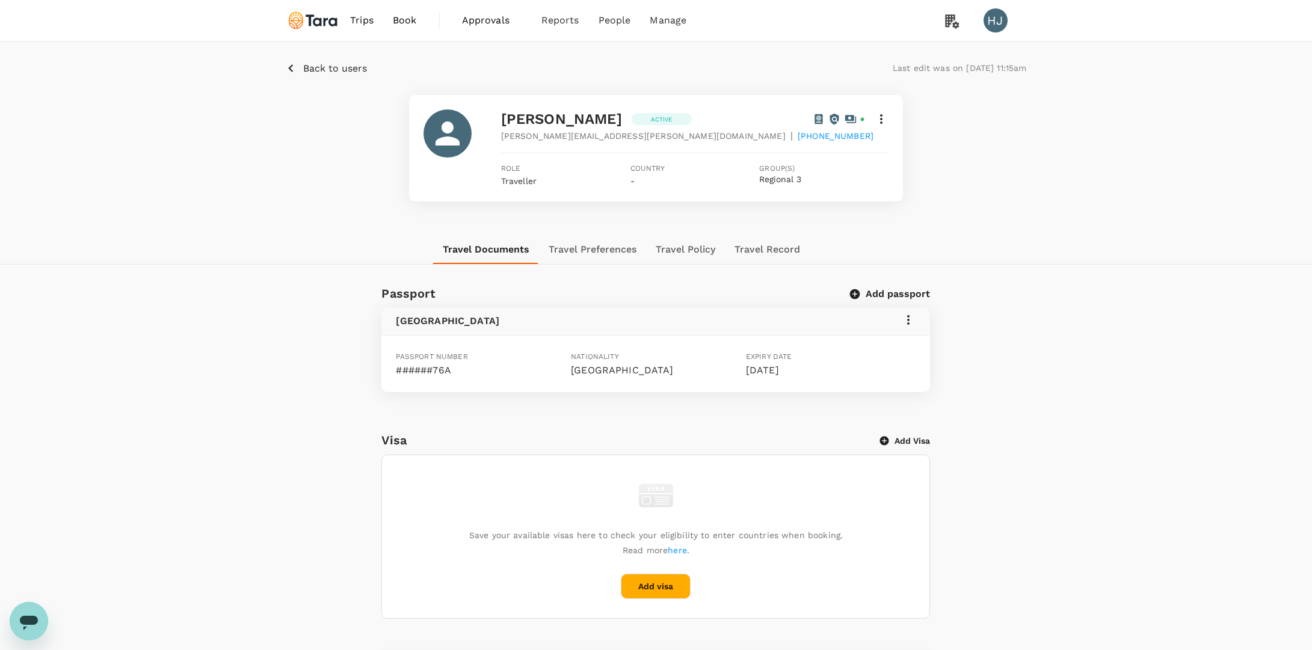
click at [319, 64] on p "Back to users" at bounding box center [335, 68] width 64 height 14
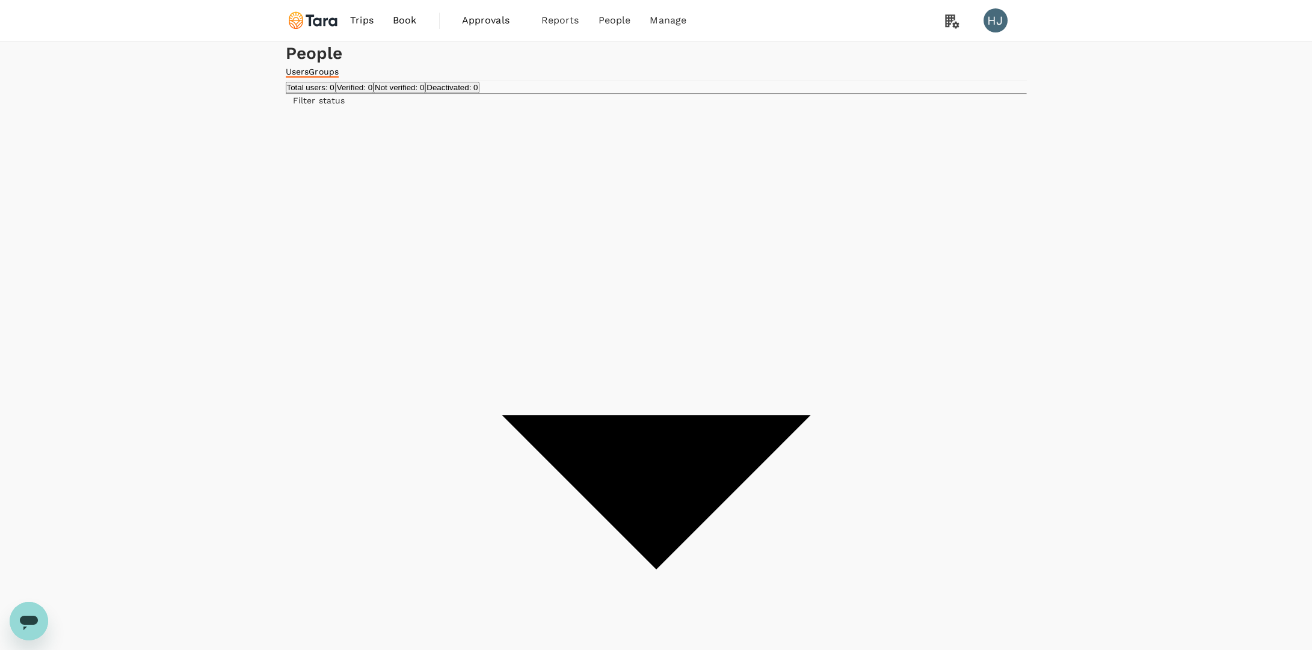
type input "aviva"
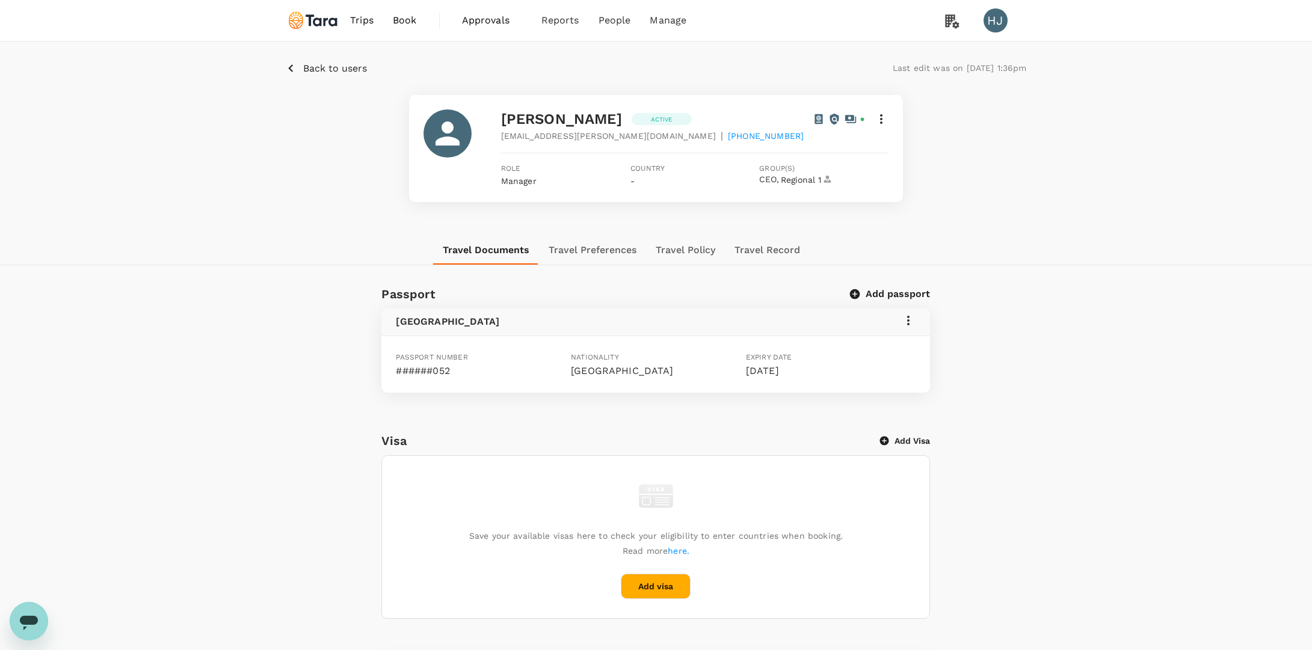
click at [310, 64] on p "Back to users" at bounding box center [335, 68] width 64 height 14
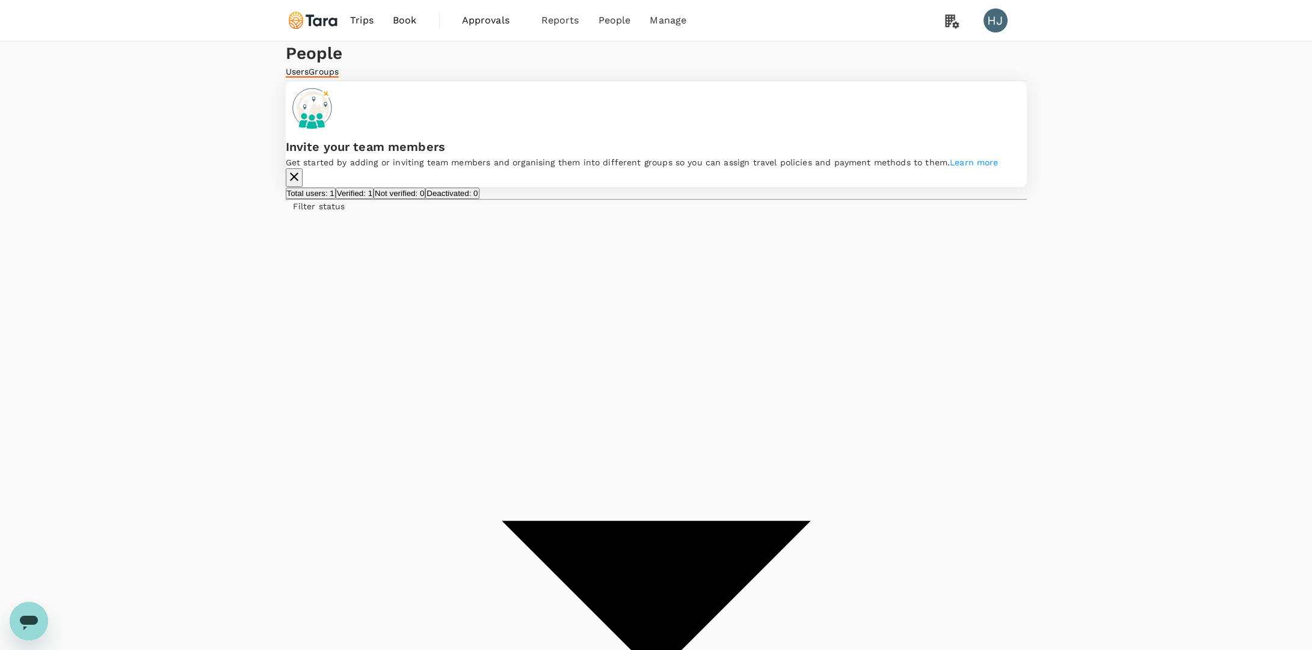
type input "shar"
